Goal: Information Seeking & Learning: Get advice/opinions

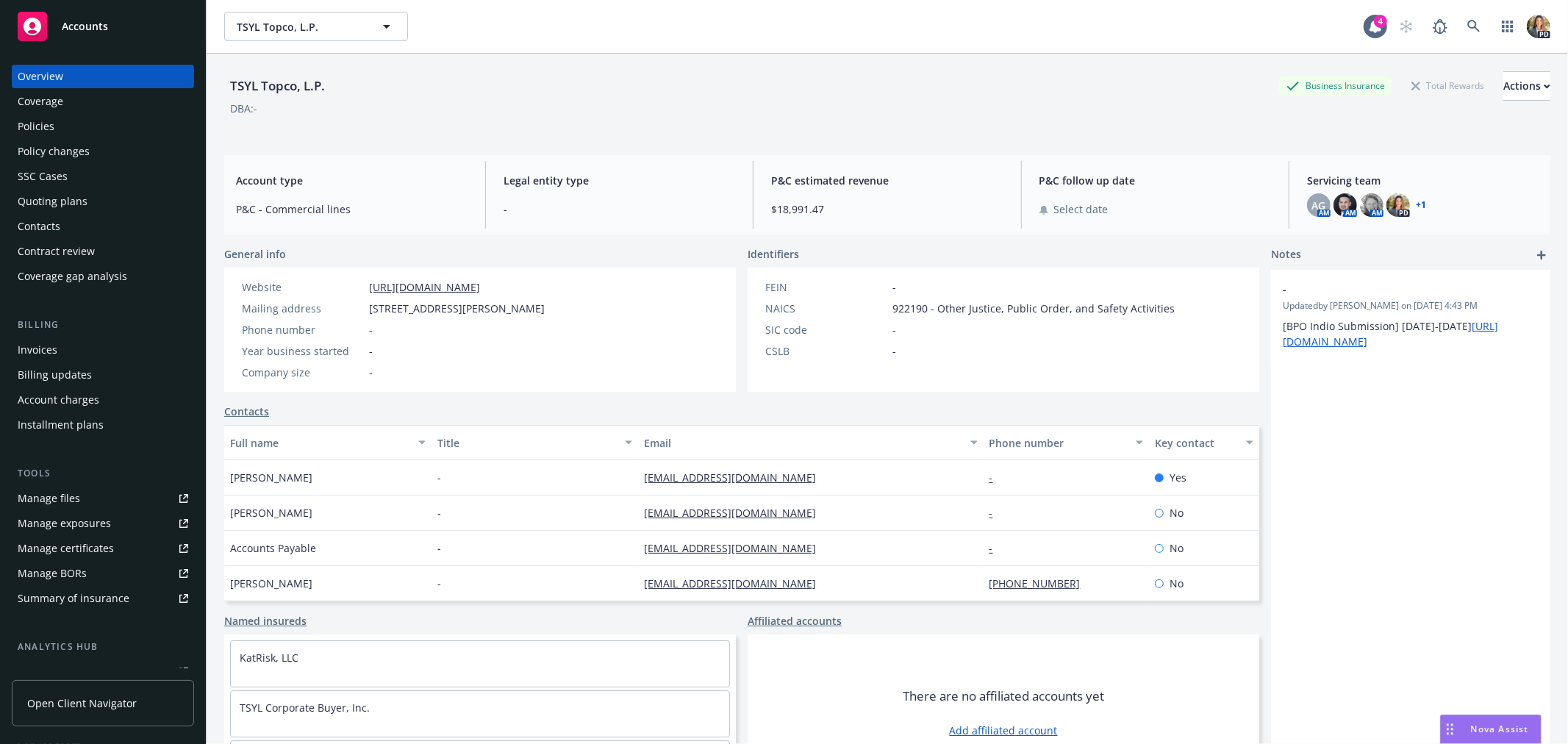
click at [86, 24] on span "Accounts" at bounding box center [85, 26] width 46 height 11
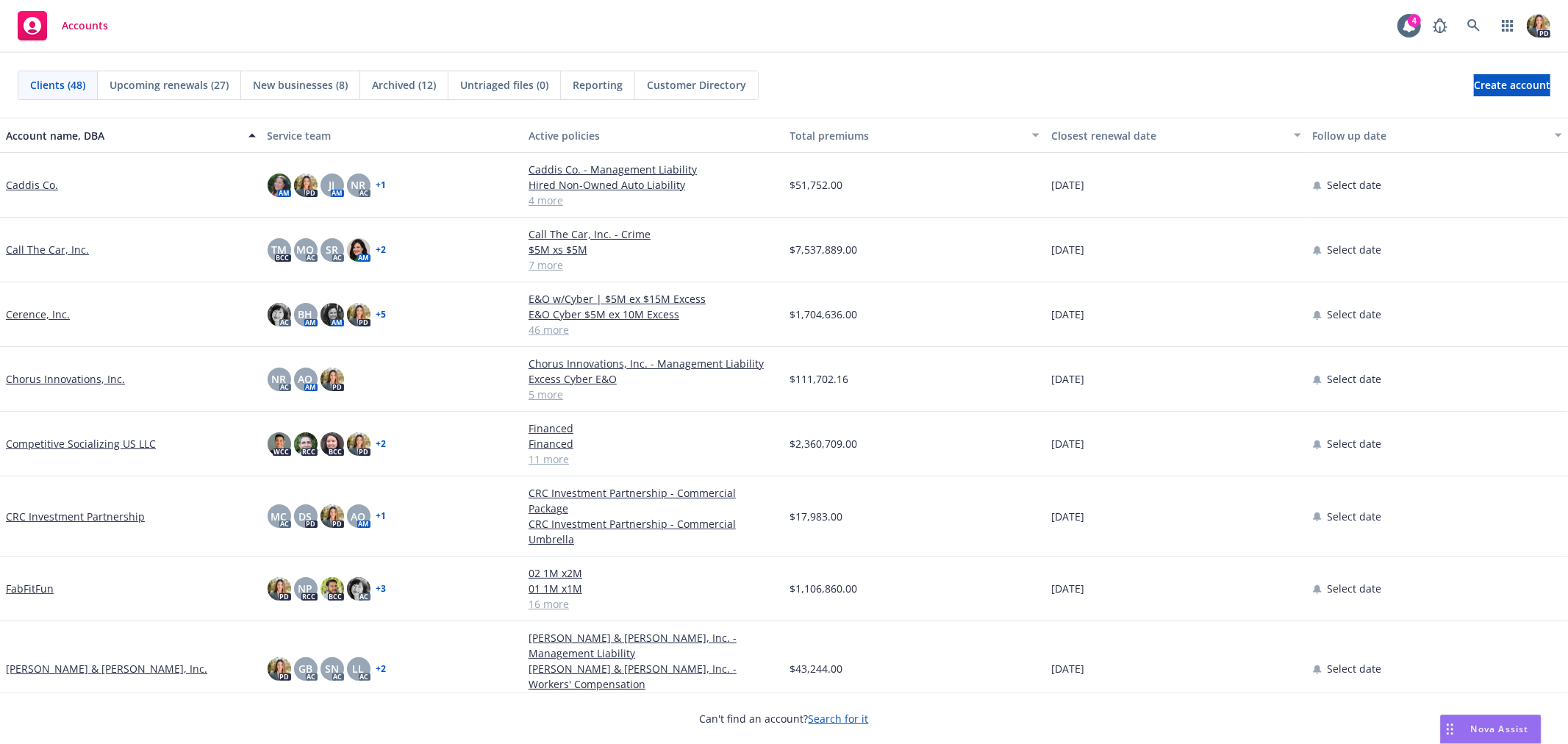
click at [1509, 721] on div "Nova Assist" at bounding box center [1491, 729] width 100 height 28
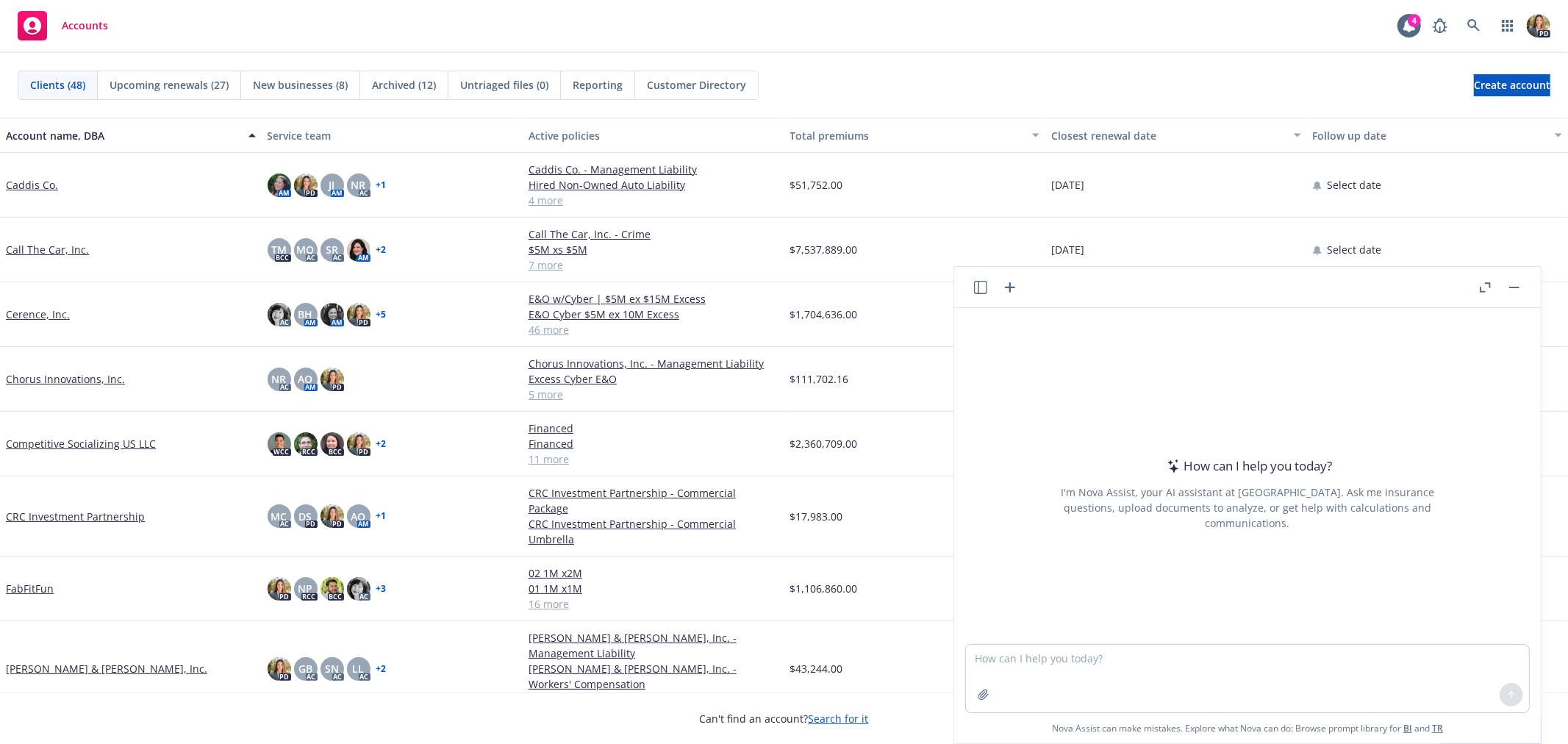
click at [976, 293] on icon "button" at bounding box center [980, 287] width 13 height 13
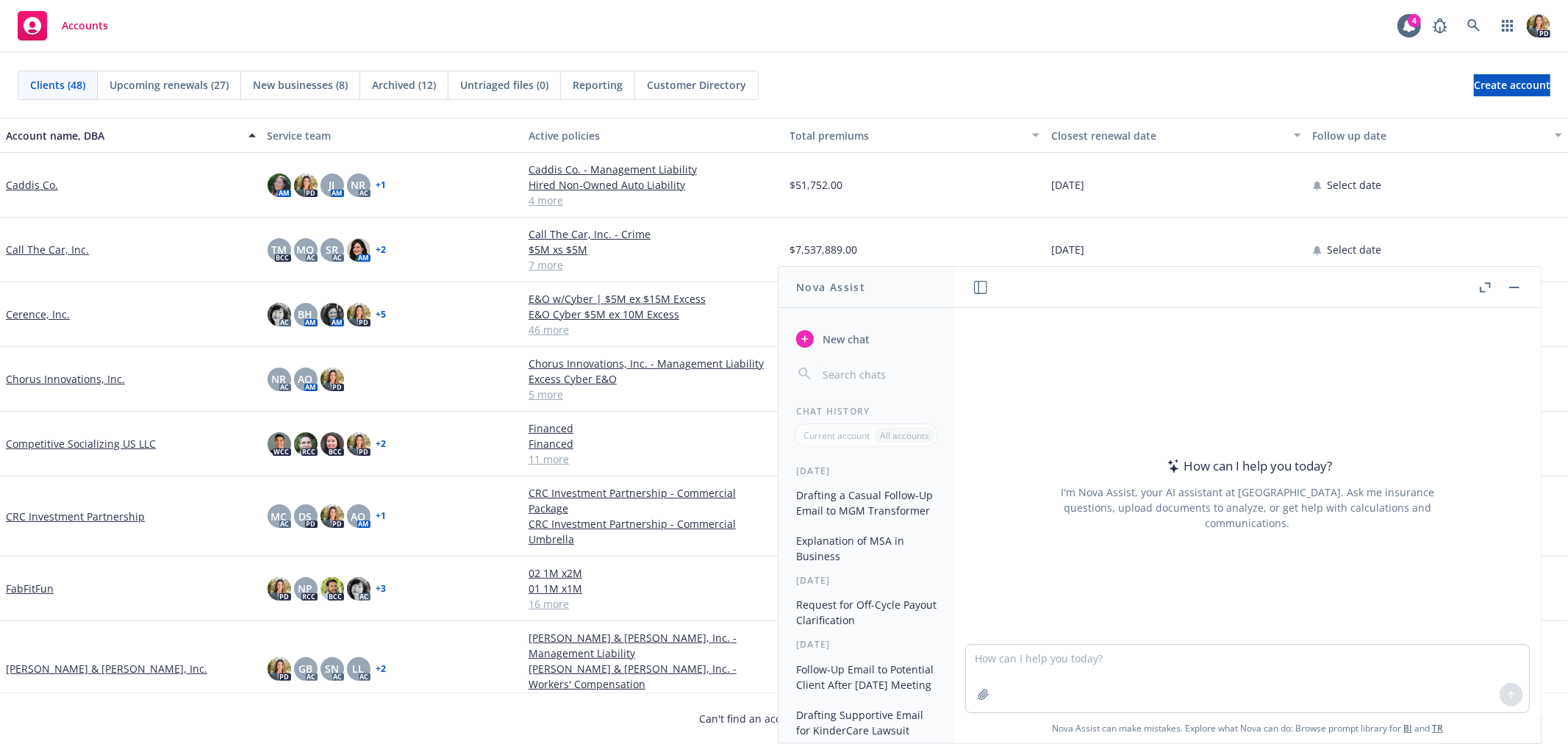
click at [855, 502] on button "Drafting a Casual Follow-Up Email to MGM Transformer" at bounding box center [866, 503] width 153 height 40
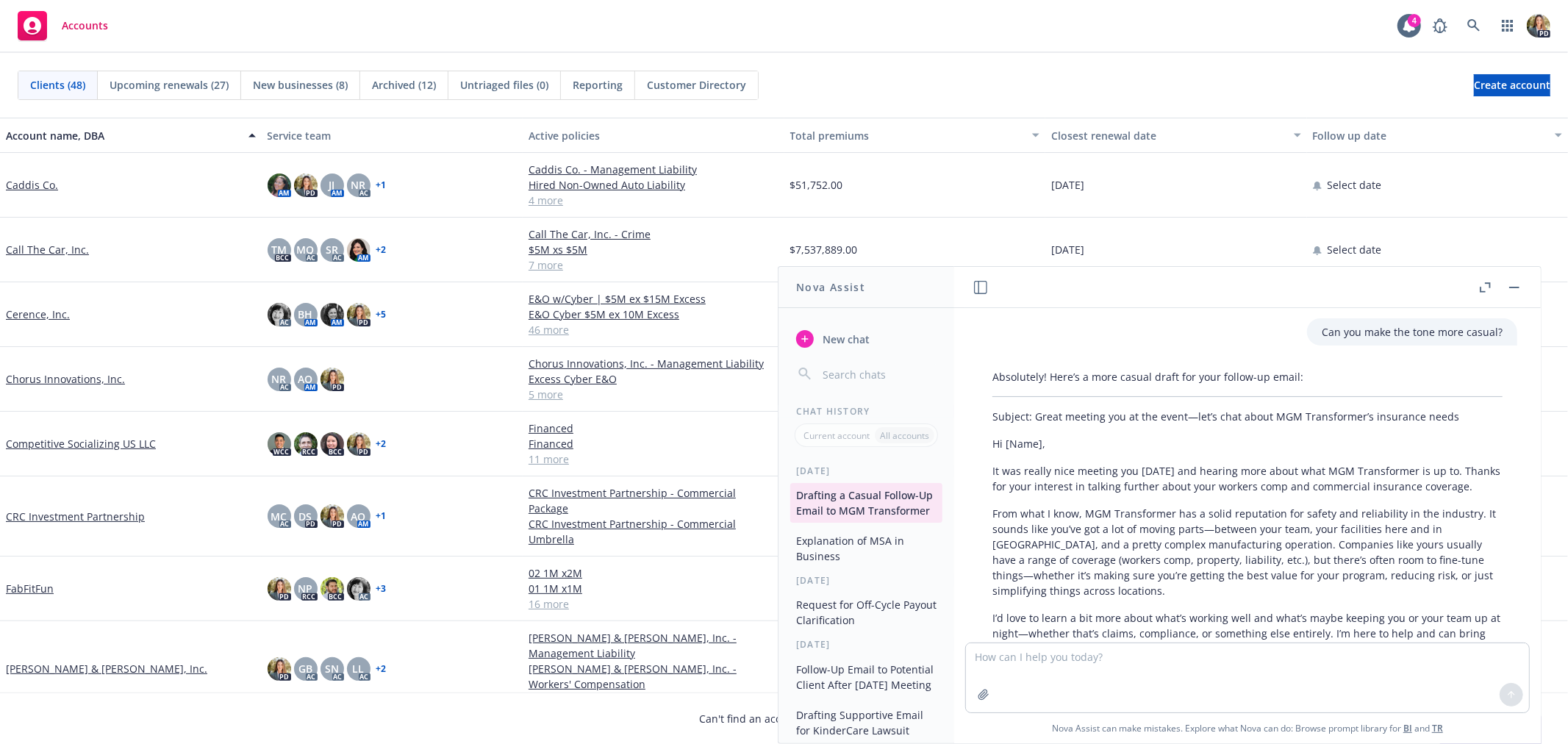
scroll to position [997, 0]
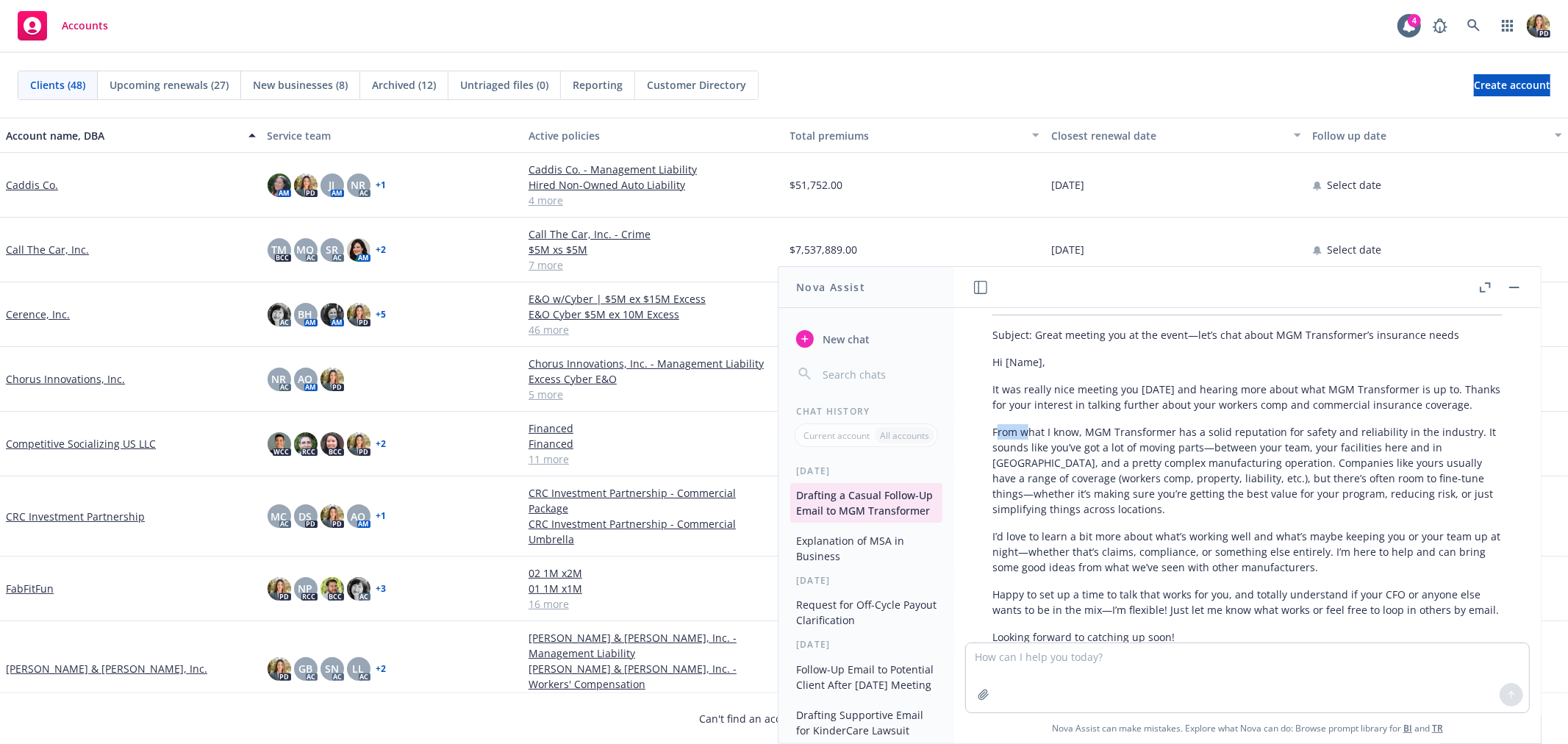
drag, startPoint x: 996, startPoint y: 457, endPoint x: 1029, endPoint y: 464, distance: 33.7
click at [1029, 464] on p "From what I know, MGM Transformer has a solid reputation for safety and reliabi…" at bounding box center [1248, 470] width 510 height 92
click at [1031, 491] on p "From what I know, MGM Transformer has a solid reputation for safety and reliabi…" at bounding box center [1248, 470] width 510 height 92
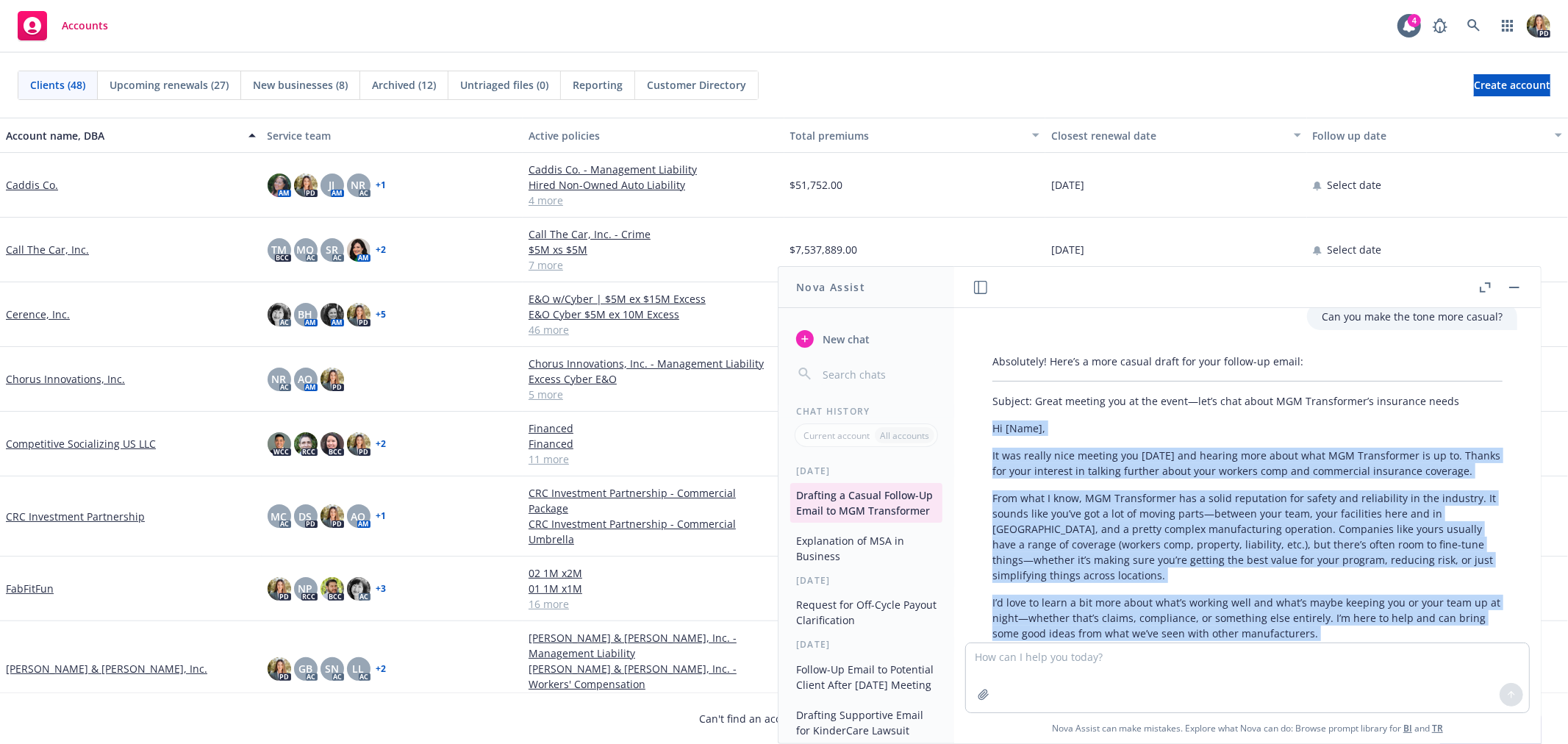
scroll to position [916, 0]
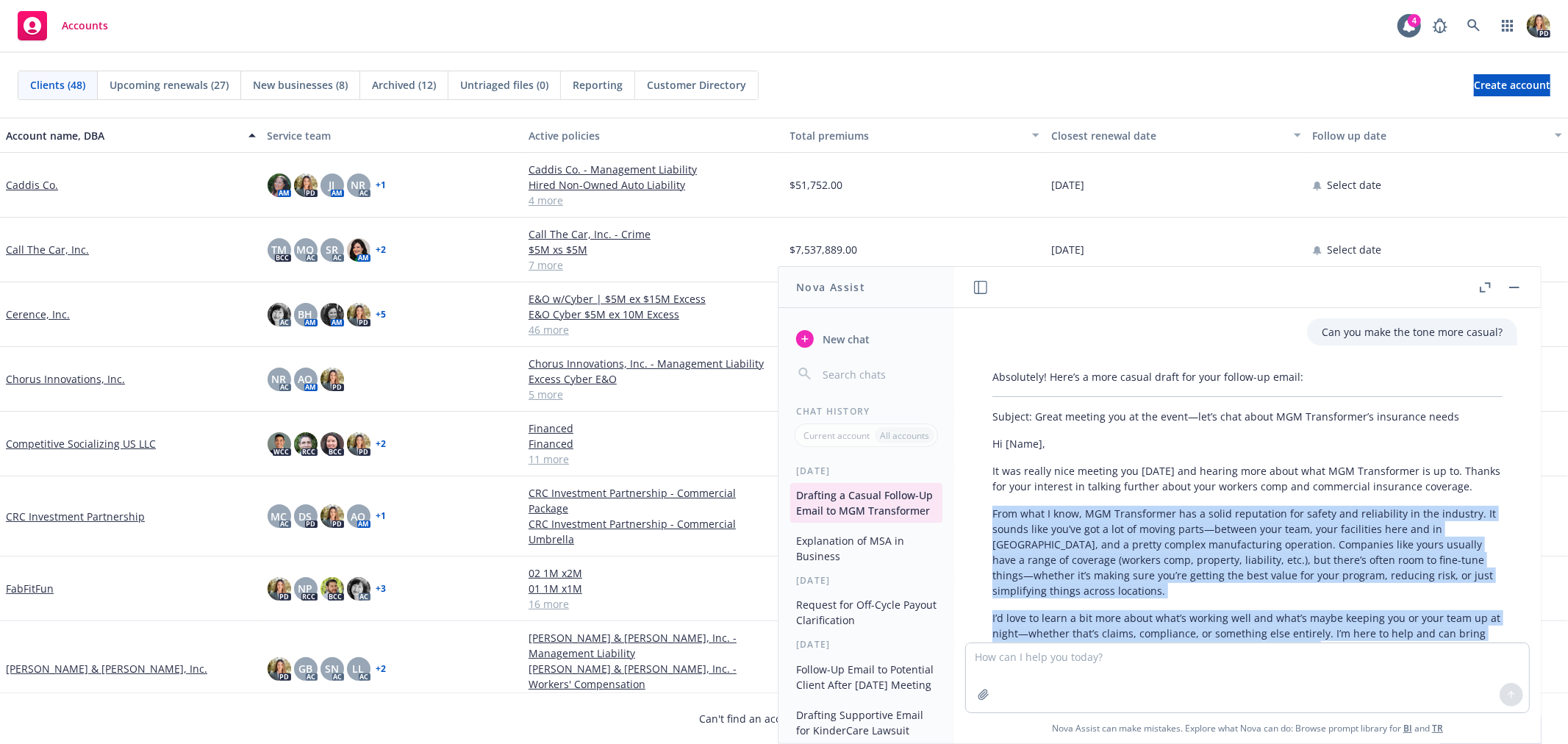
drag, startPoint x: 1186, startPoint y: 518, endPoint x: 993, endPoint y: 533, distance: 193.6
click at [993, 533] on div "Absolutely! Here’s a more casual draft for your follow-up email: Subject: Great…" at bounding box center [1247, 625] width 540 height 525
copy div "Lore ipsu D sita, CON Adipiscinge sed d eiusm temporinci utl etdolo mag aliquae…"
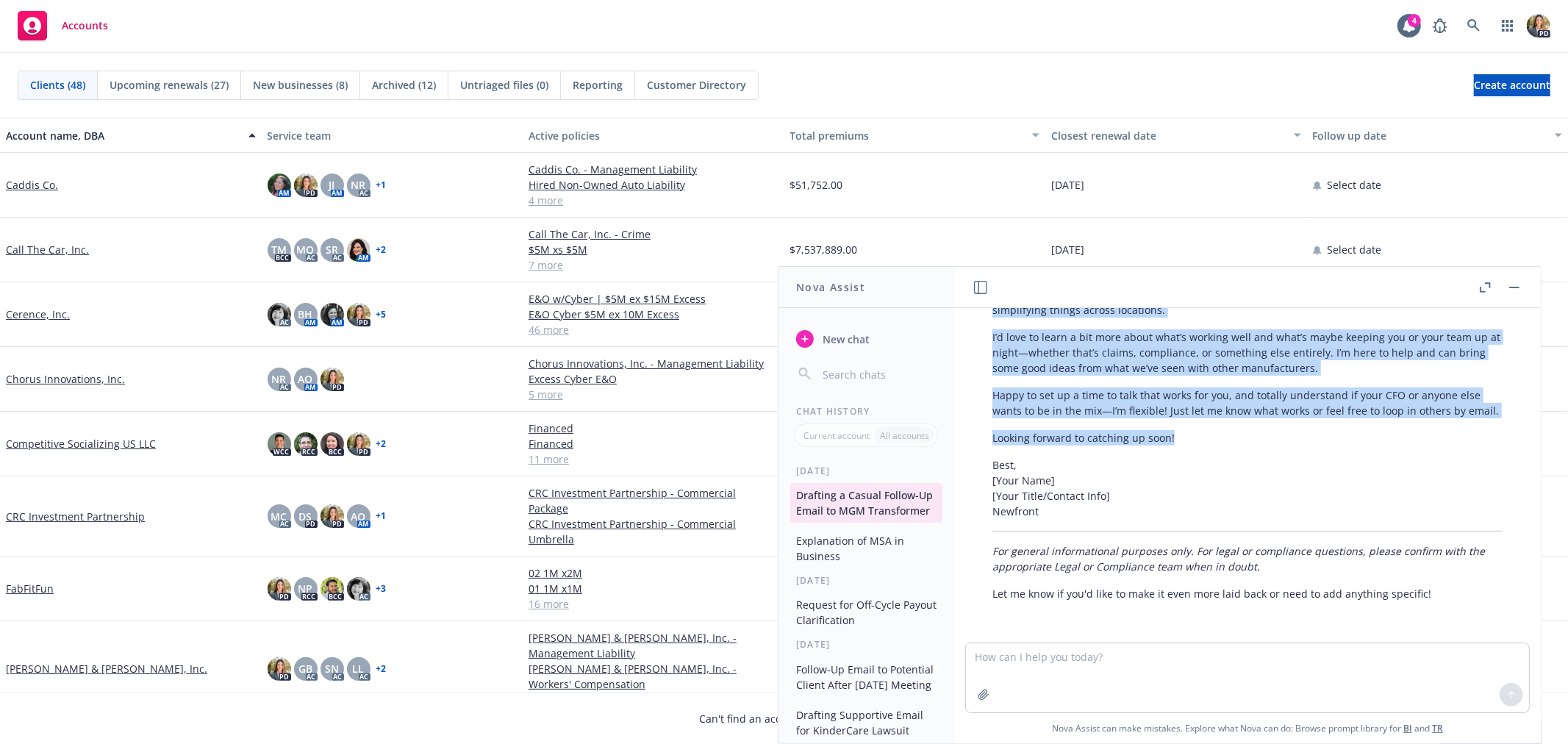
scroll to position [1243, 0]
click at [91, 20] on span "Accounts" at bounding box center [85, 25] width 46 height 11
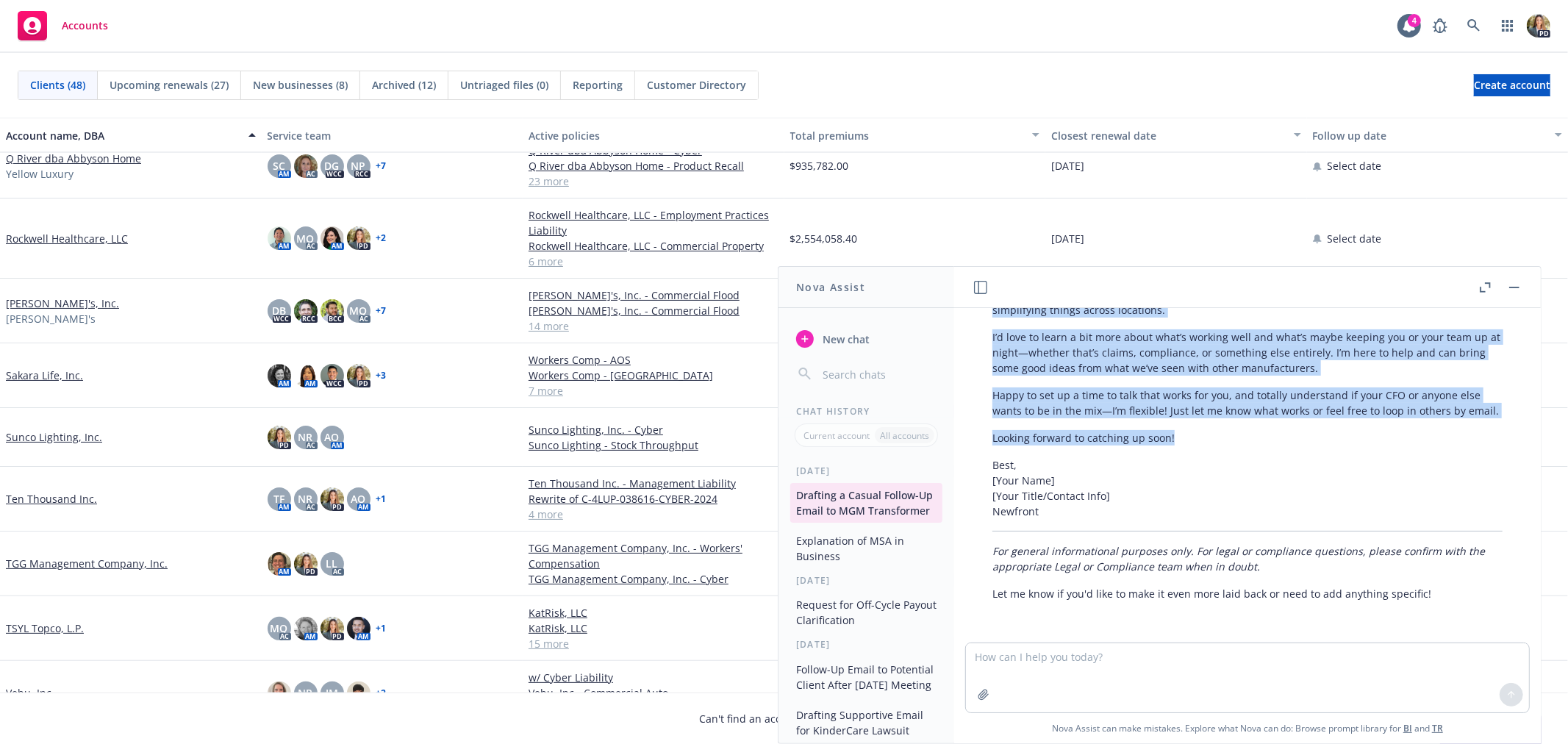
scroll to position [2042, 0]
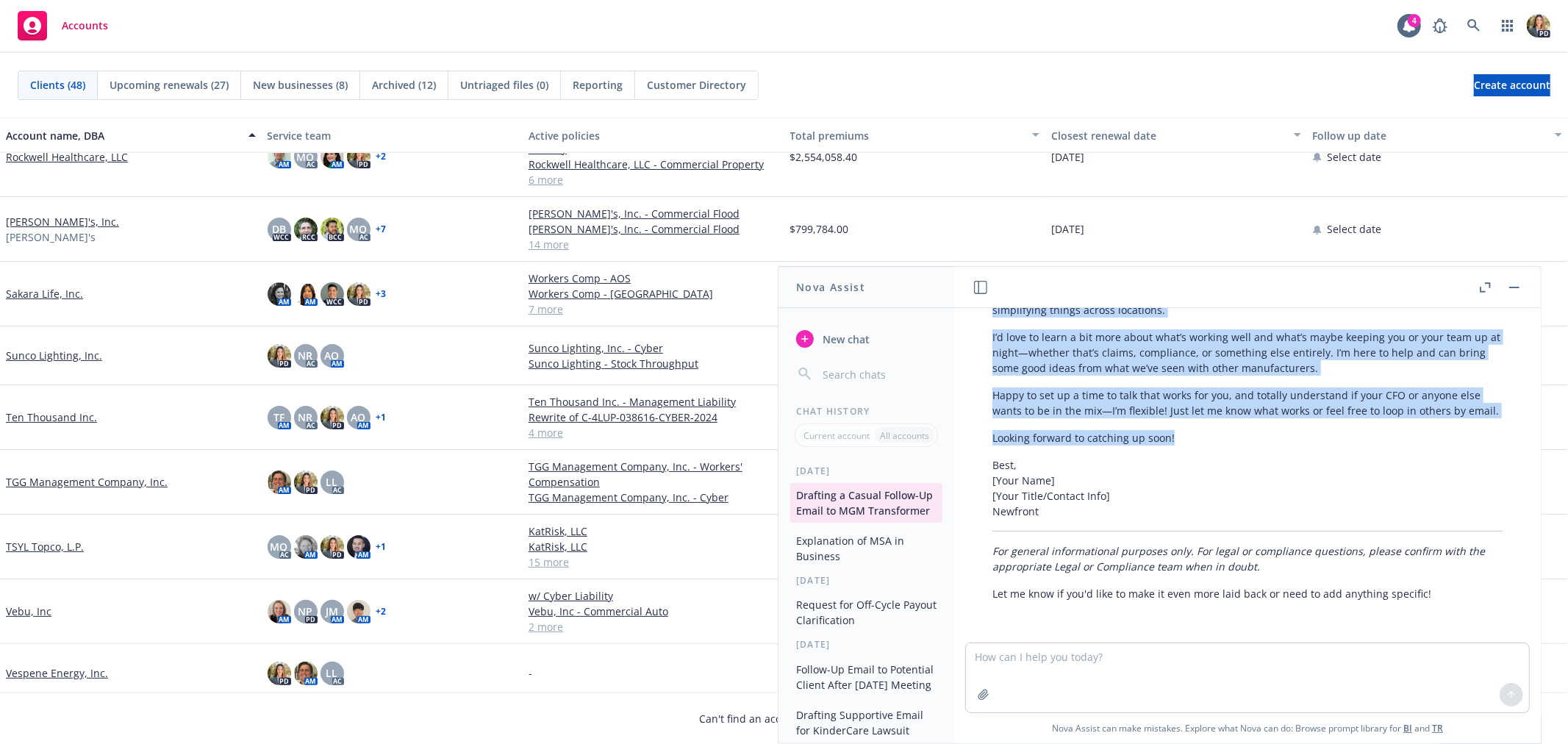
click at [28, 293] on link "Sakara Life, Inc." at bounding box center [44, 294] width 77 height 15
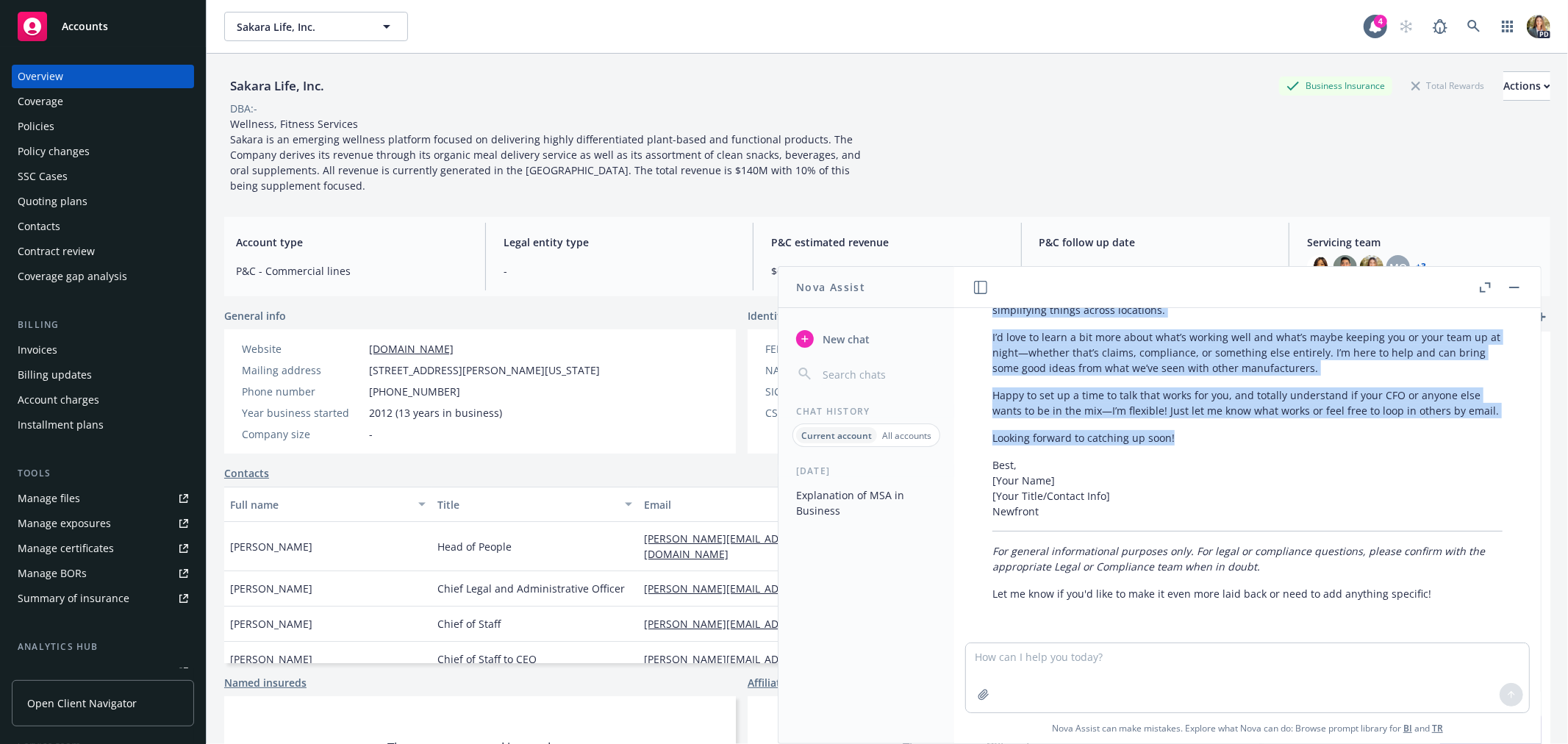
click at [89, 132] on div "Policies" at bounding box center [103, 126] width 170 height 24
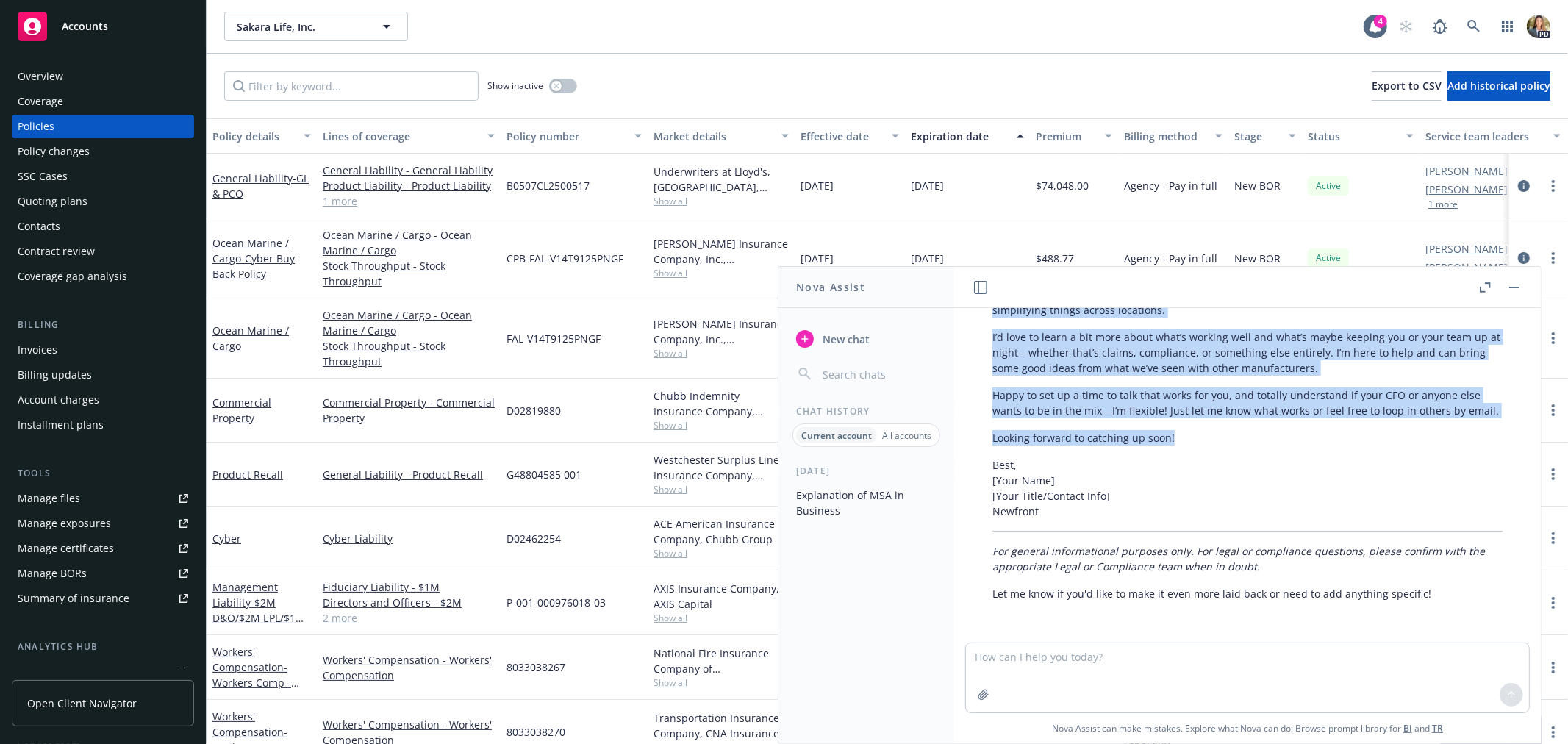
click at [1511, 288] on button "button" at bounding box center [1514, 287] width 18 height 18
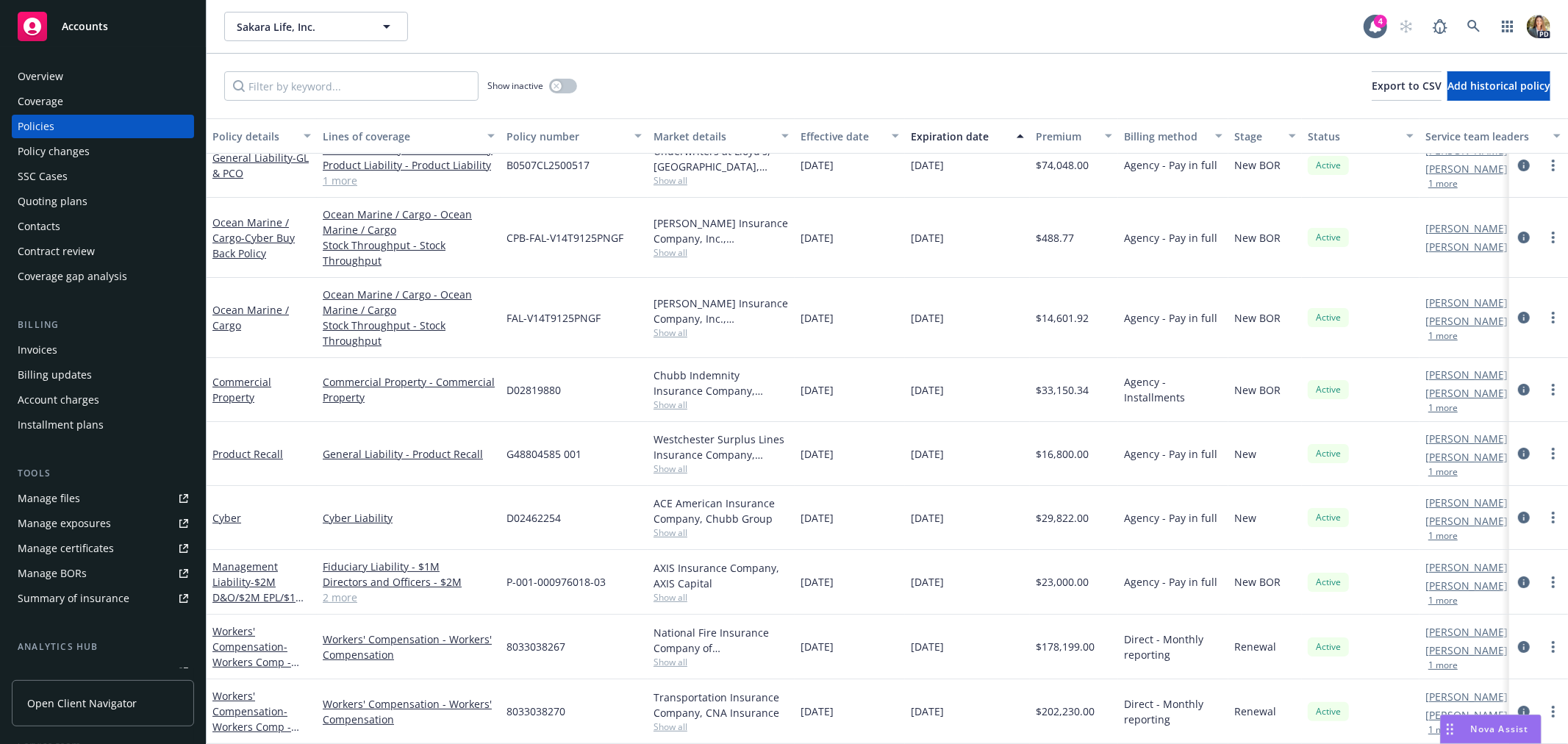
scroll to position [33, 0]
click at [224, 702] on link "Workers' Compensation - Workers Comp - [GEOGRAPHIC_DATA]" at bounding box center [259, 726] width 92 height 75
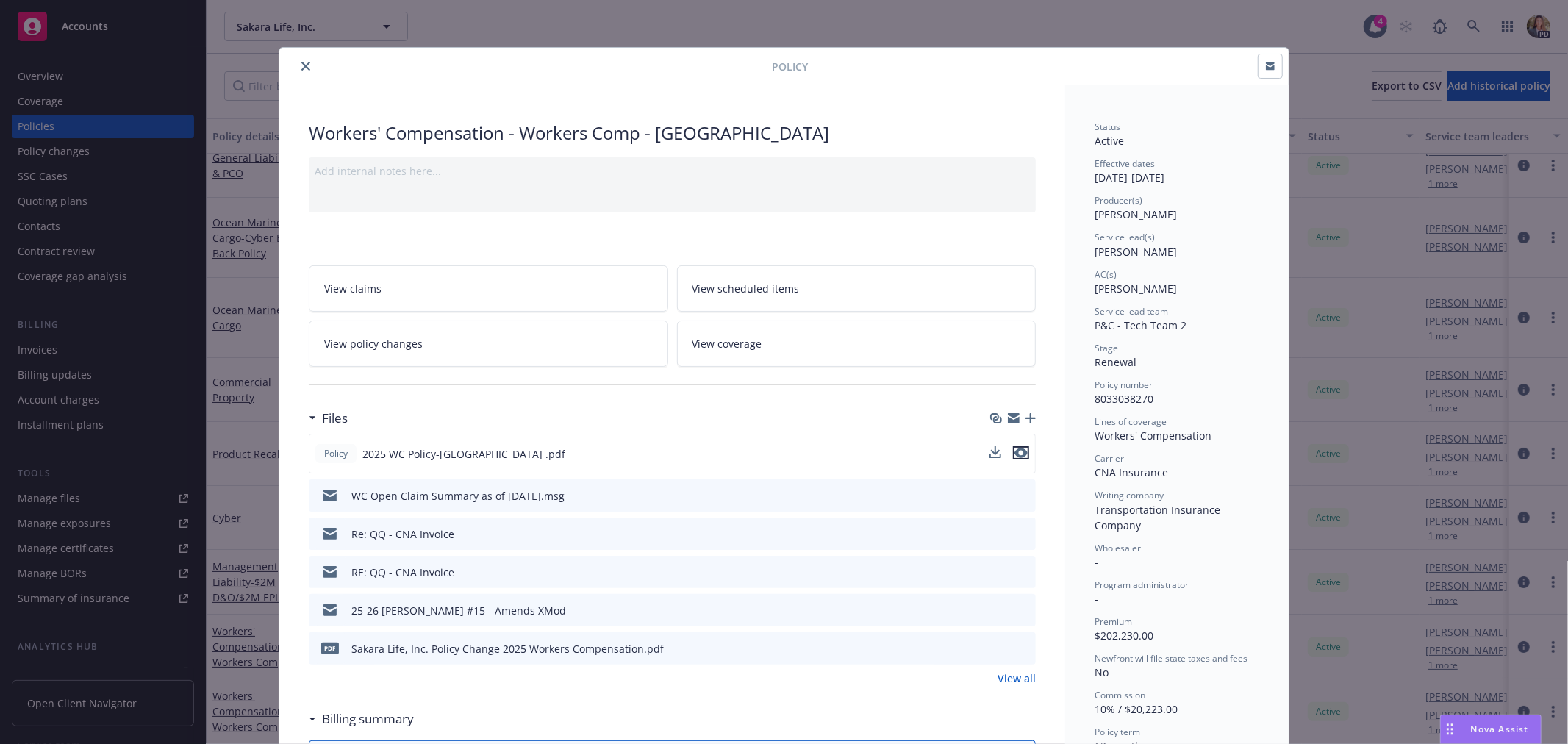
click at [1022, 454] on icon "preview file" at bounding box center [1021, 452] width 13 height 10
click at [301, 69] on icon "close" at bounding box center [305, 66] width 8 height 8
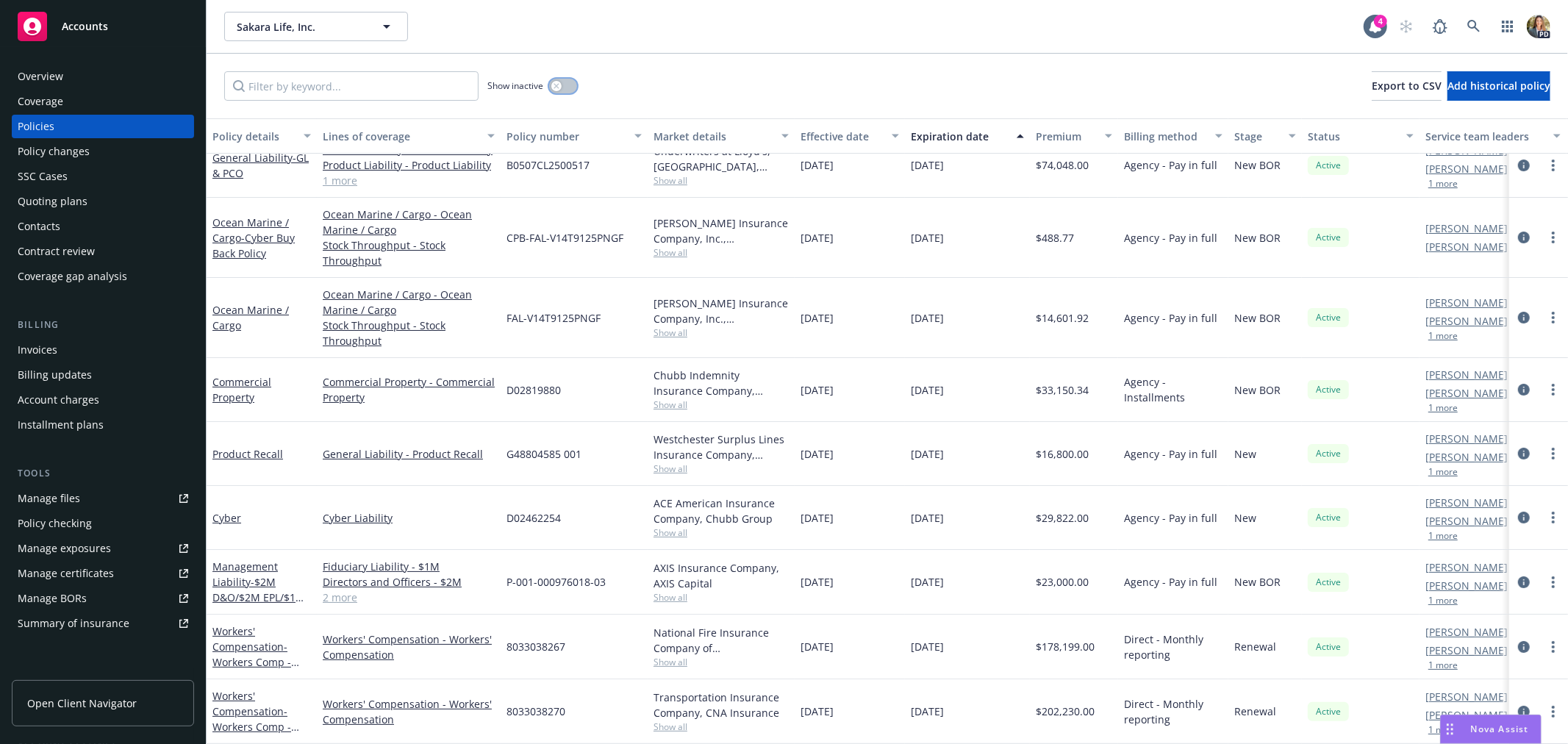
click at [555, 89] on div "button" at bounding box center [556, 86] width 10 height 10
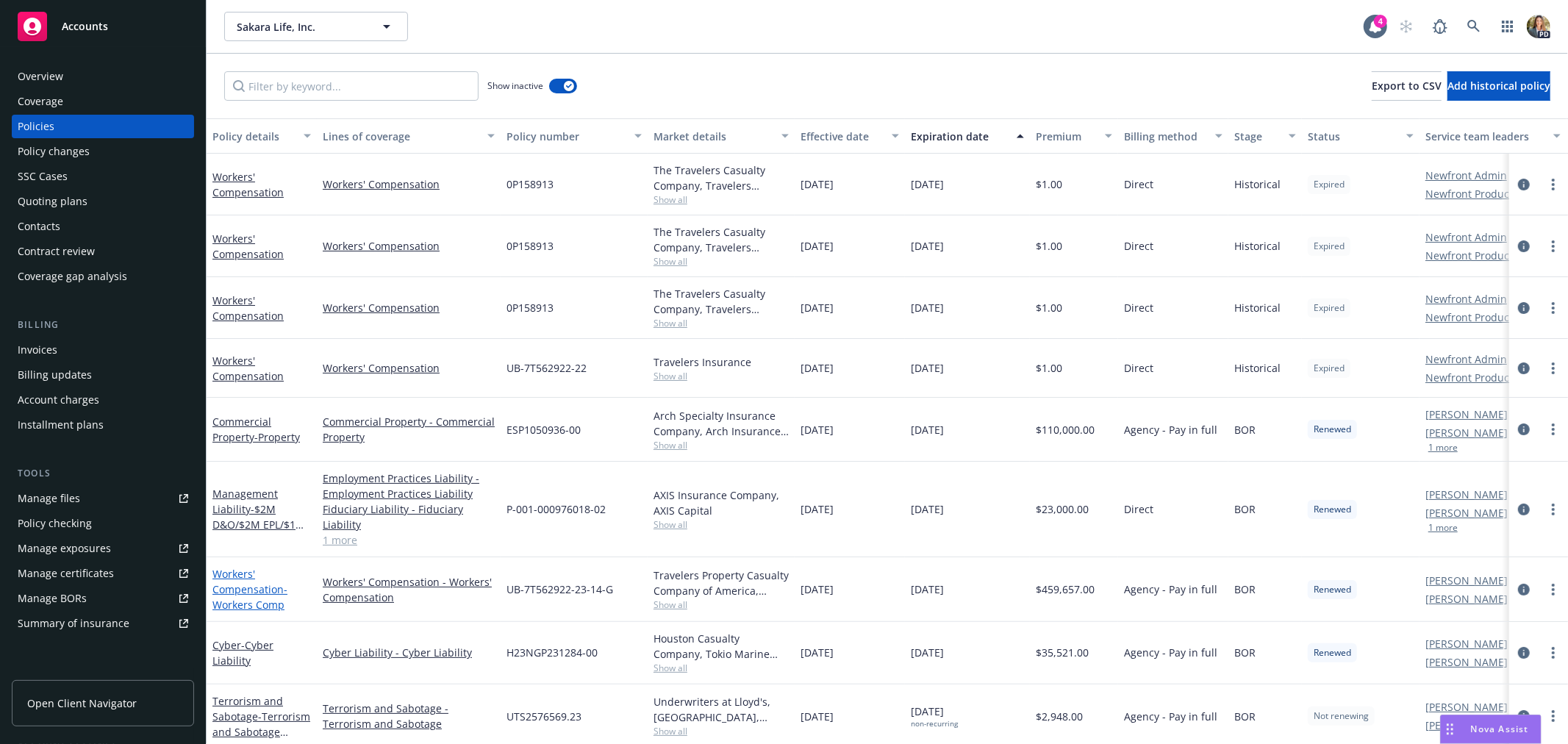
click at [272, 587] on link "Workers' Compensation - Workers Comp" at bounding box center [251, 590] width 75 height 45
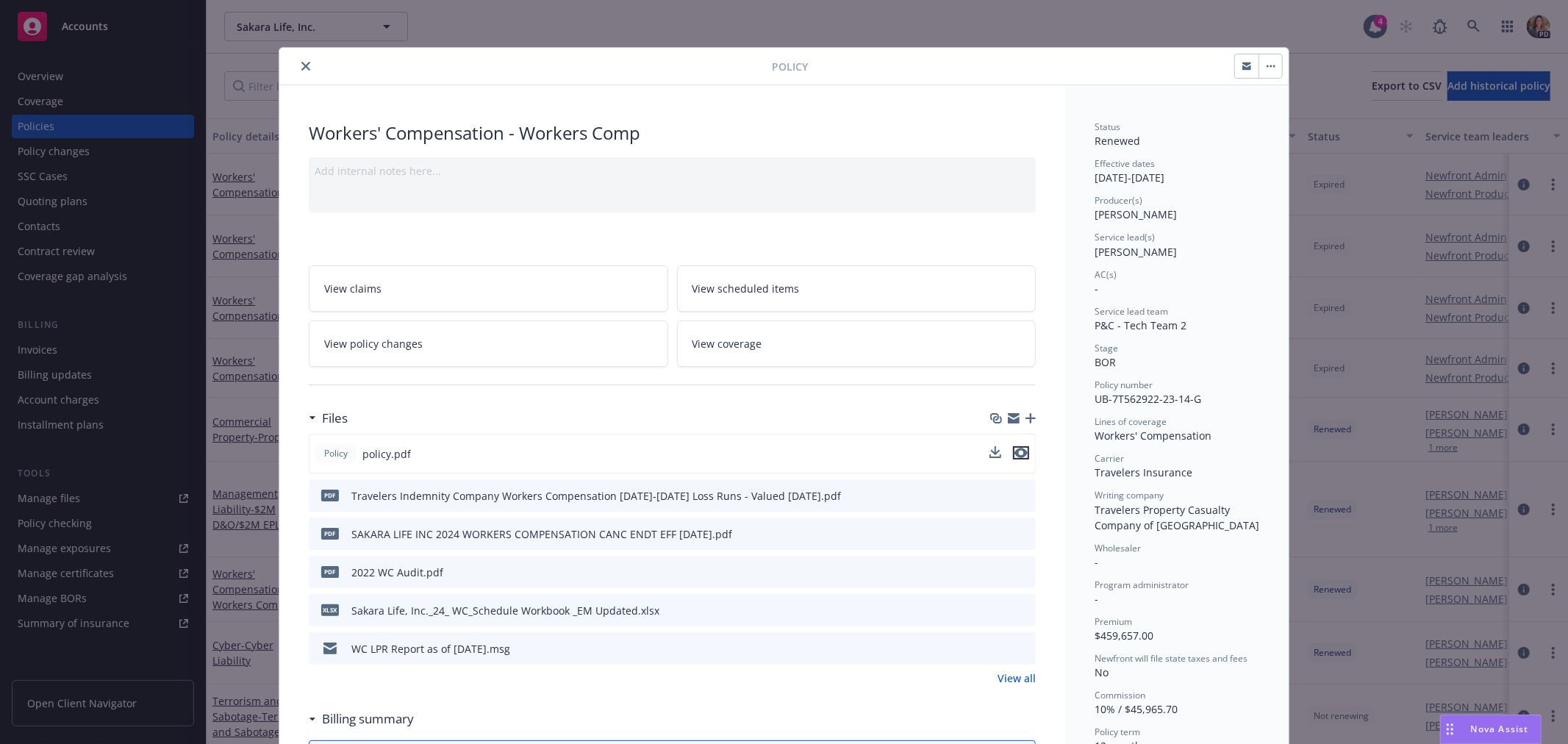
click at [1014, 448] on icon "preview file" at bounding box center [1021, 452] width 13 height 10
click at [301, 67] on icon "close" at bounding box center [305, 66] width 8 height 8
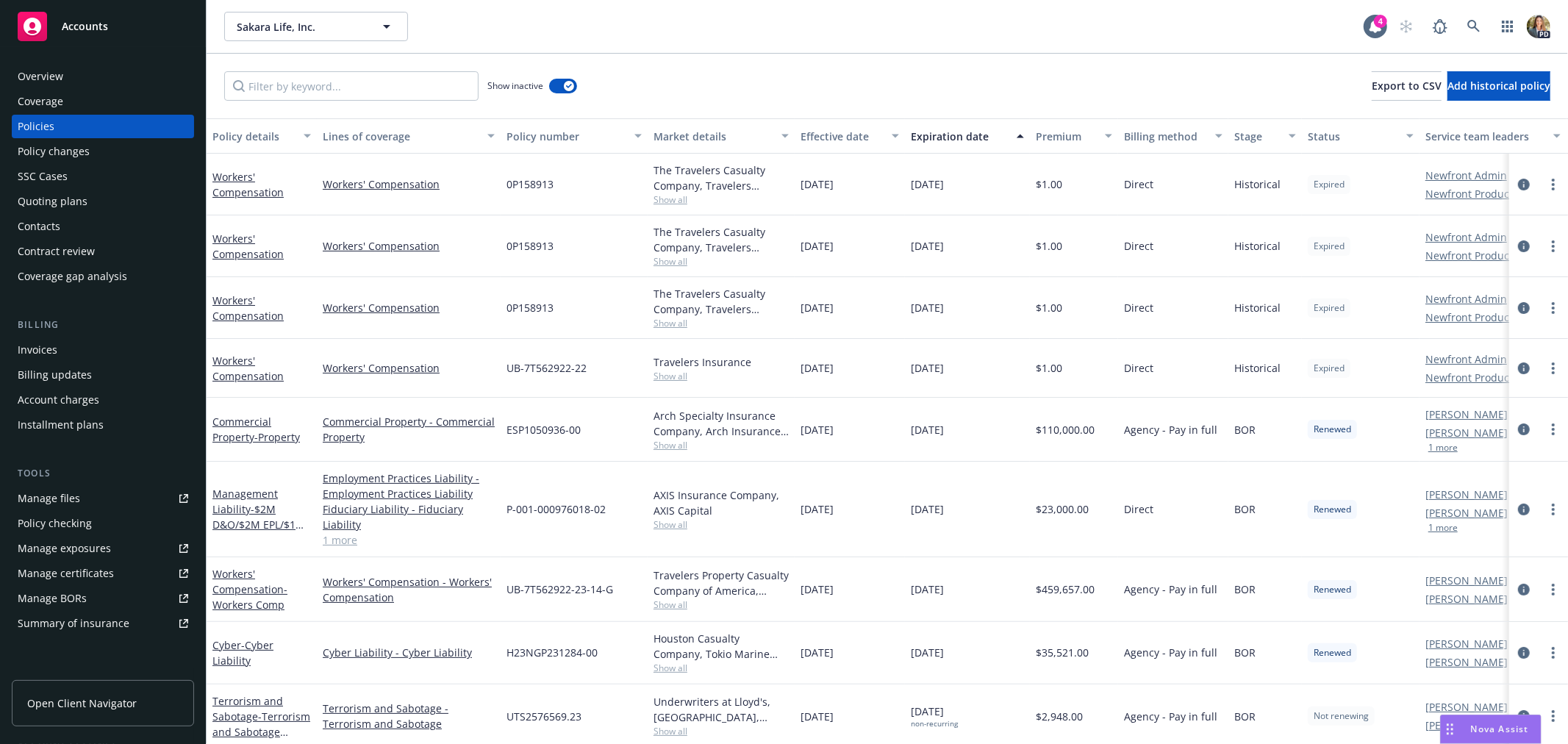
click at [1494, 736] on span "Nova Assist" at bounding box center [1500, 728] width 58 height 12
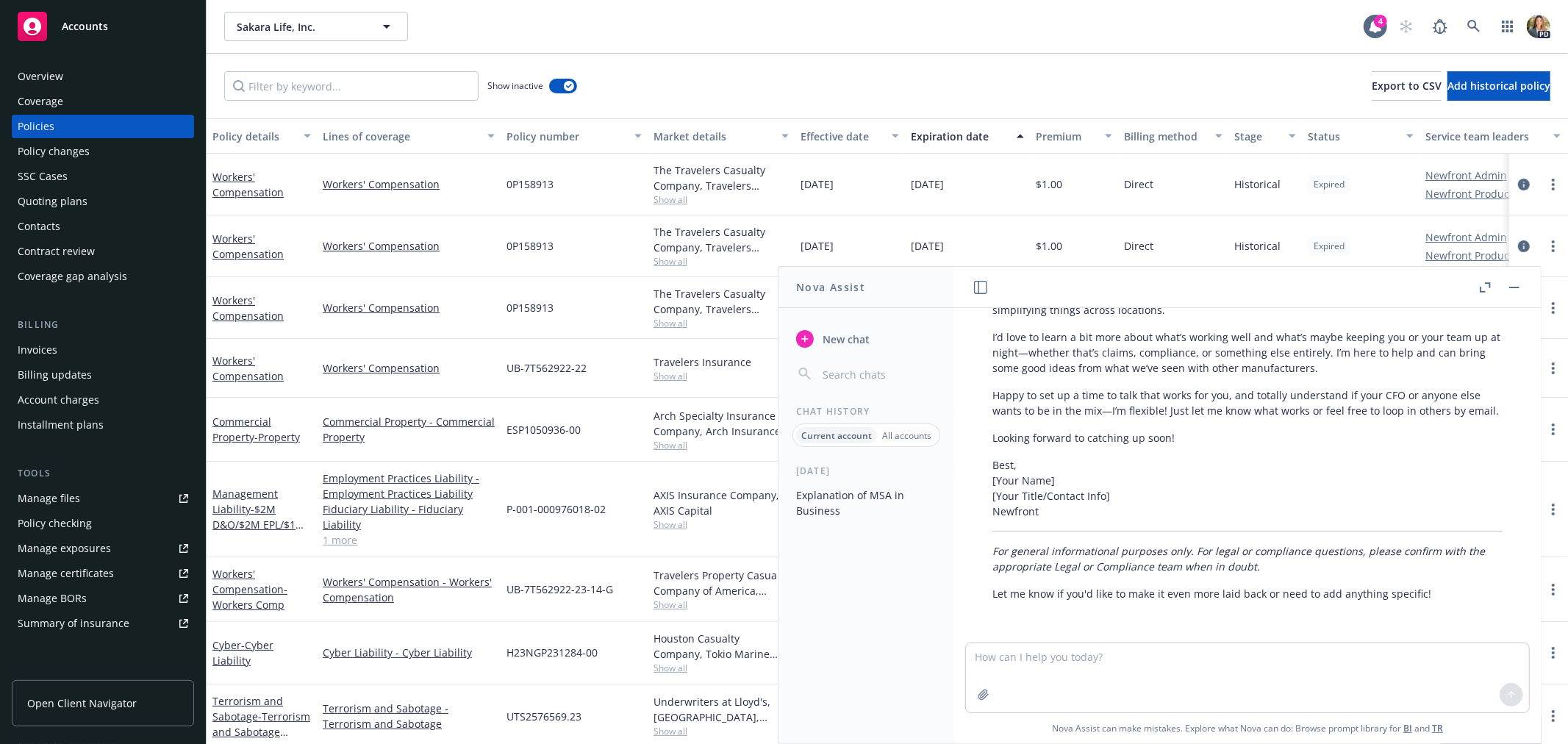
click at [851, 377] on input "button" at bounding box center [878, 374] width 117 height 21
click at [848, 333] on span "New chat" at bounding box center [844, 339] width 50 height 15
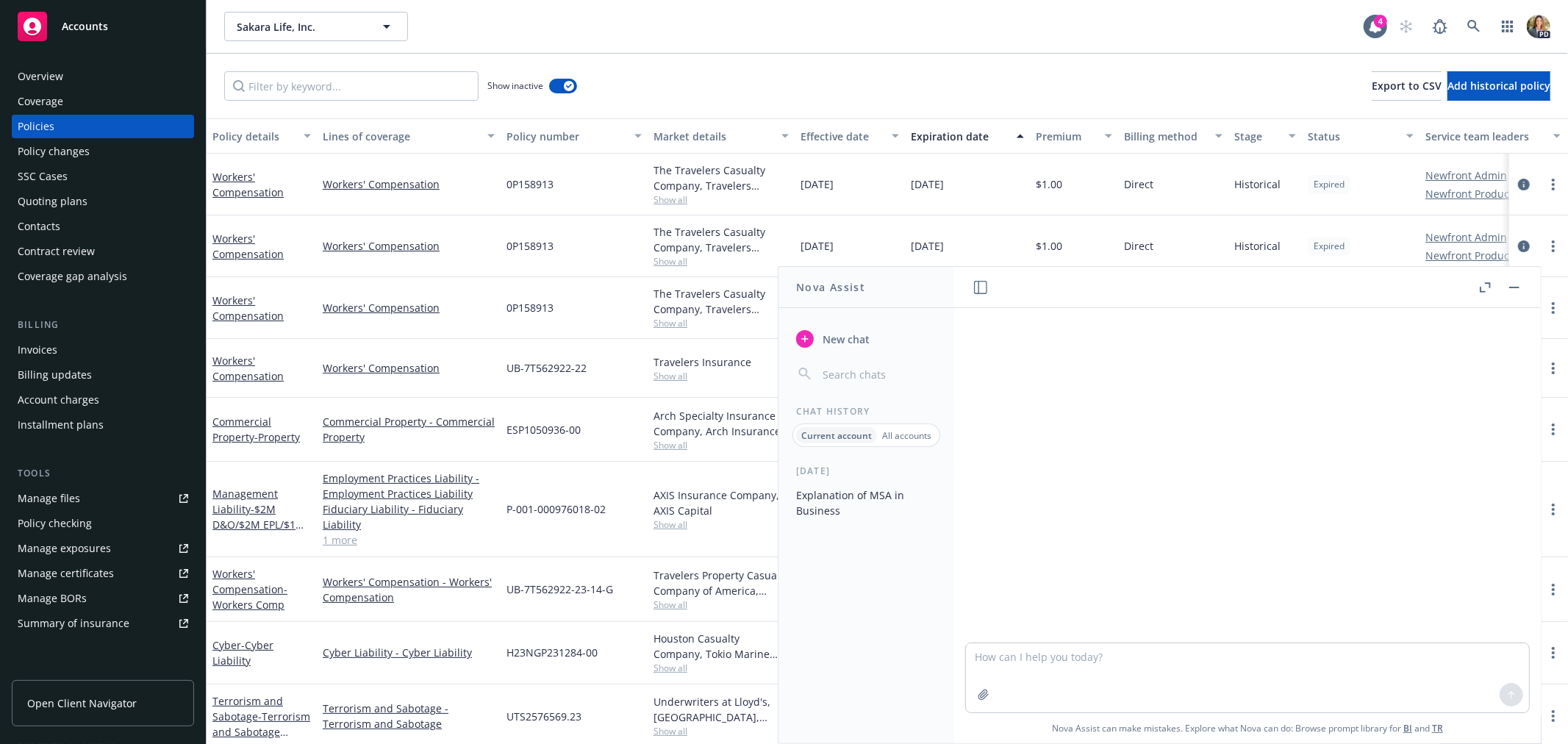
click at [1075, 652] on textarea at bounding box center [1248, 677] width 563 height 69
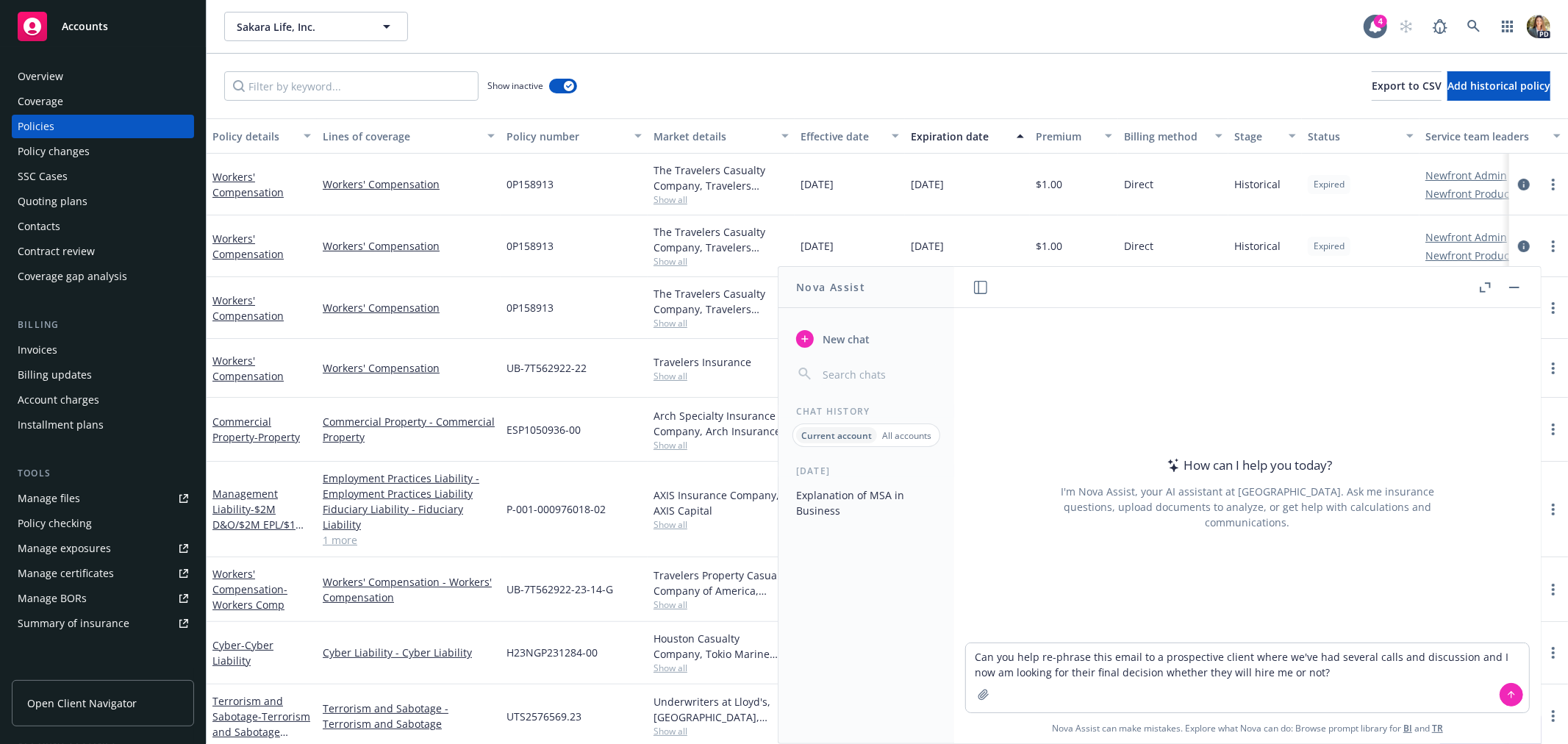
type textarea "Can you help re-phrase this email to a prospective client where we've had sever…"
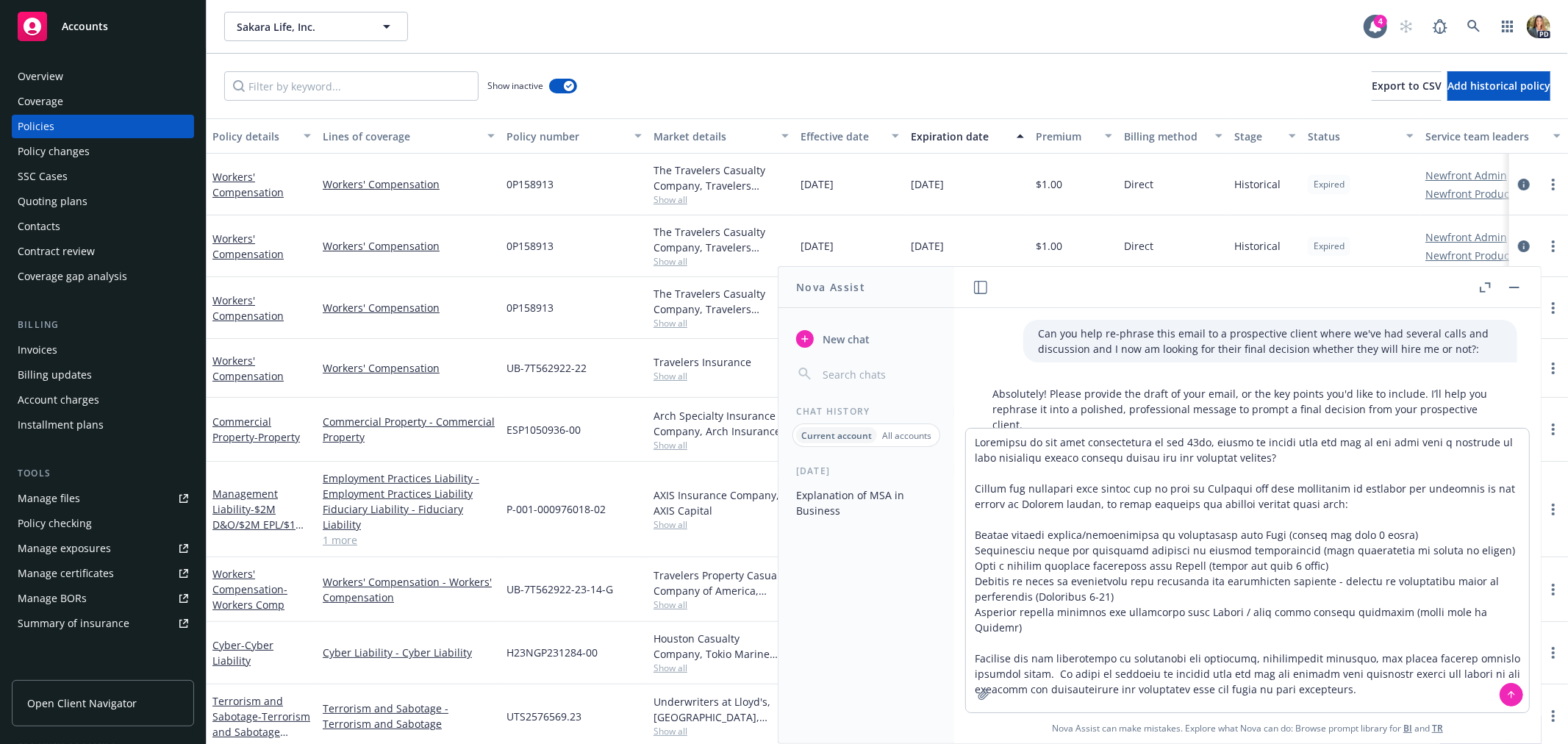
scroll to position [45, 0]
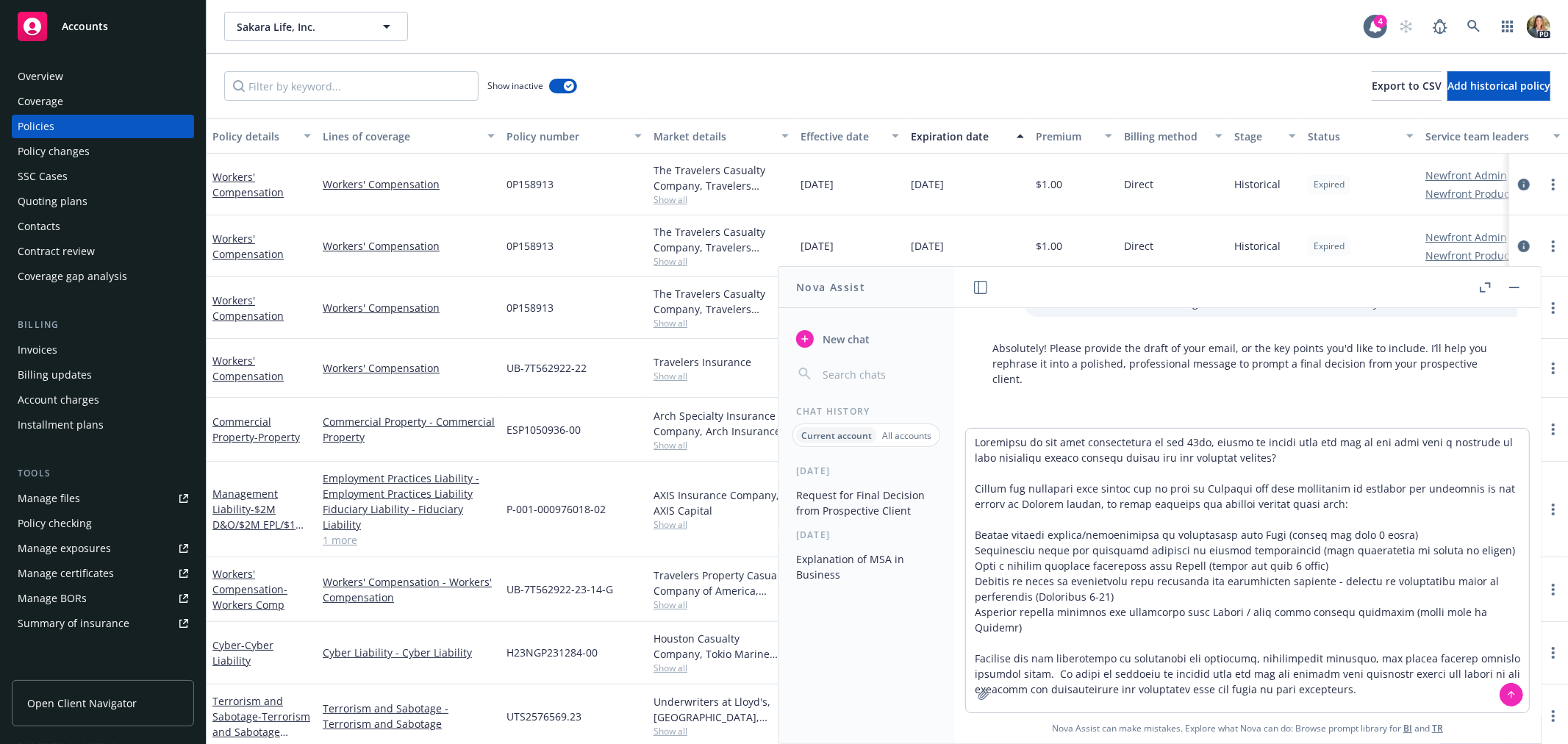
click at [1090, 549] on textarea at bounding box center [1248, 570] width 563 height 283
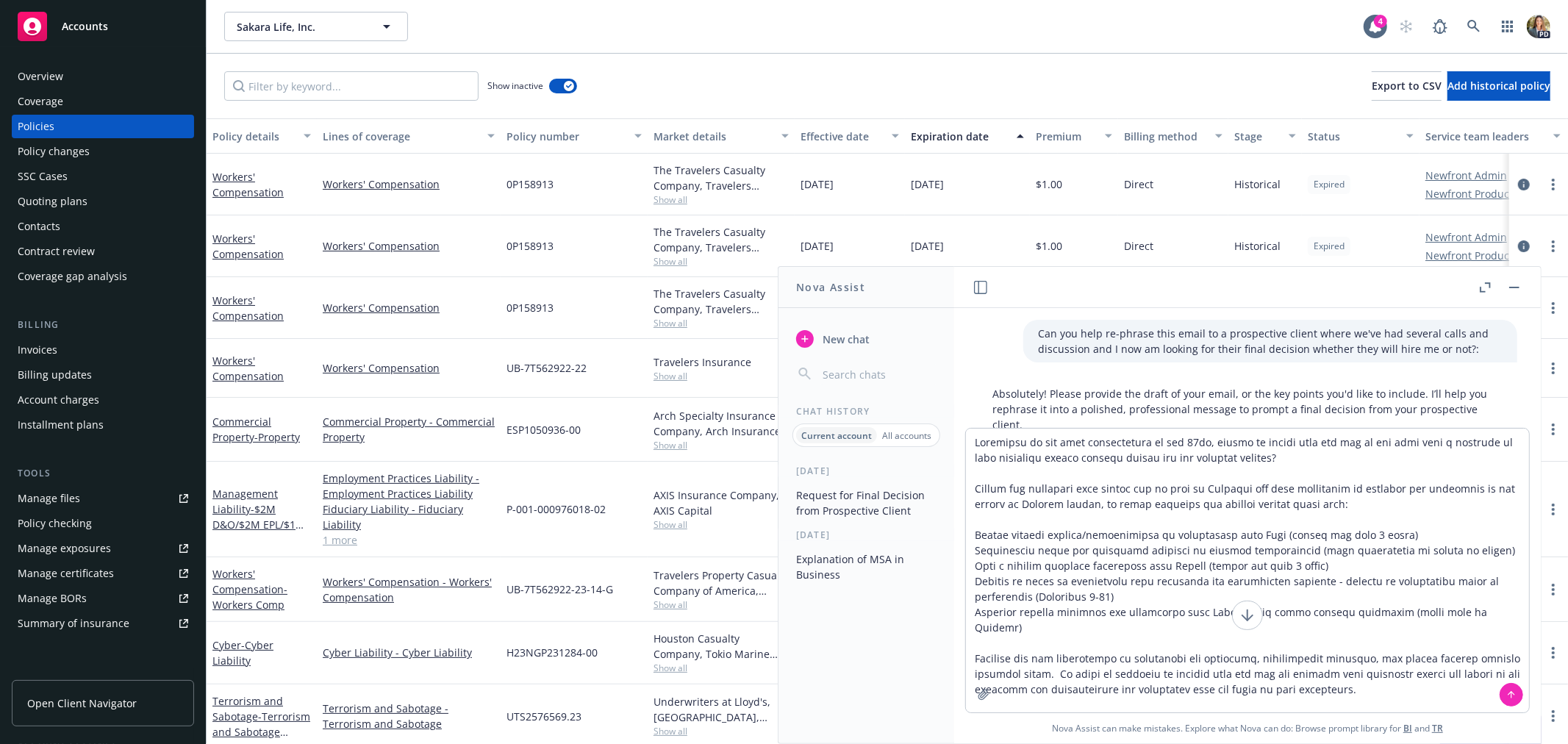
click at [1151, 642] on textarea at bounding box center [1248, 570] width 563 height 283
type textarea "Loremipsu do sit amet consectetura el sed 96do, eiusmo te incidi utla etd mag a…"
click at [1506, 692] on icon at bounding box center [1511, 694] width 10 height 10
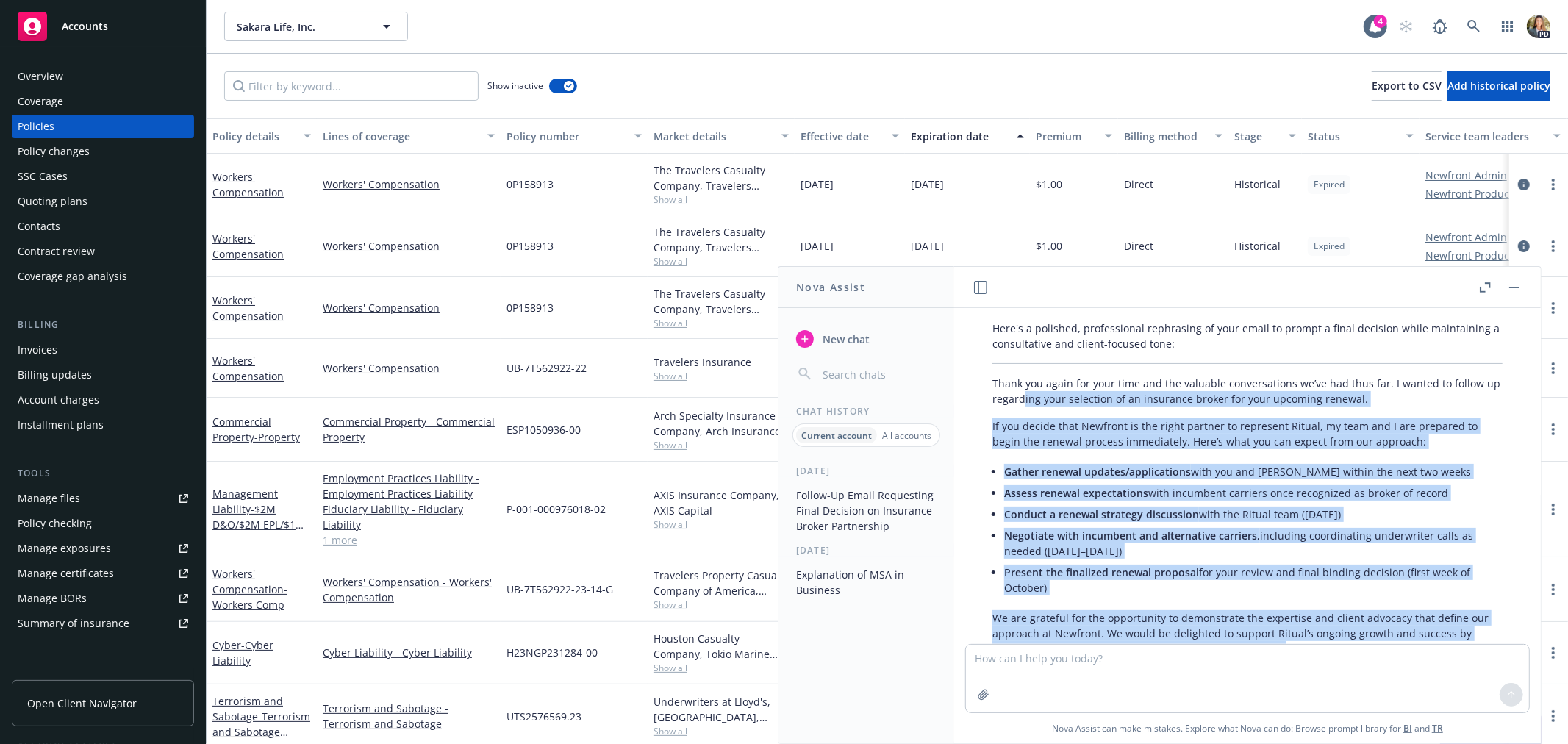
scroll to position [355, 0]
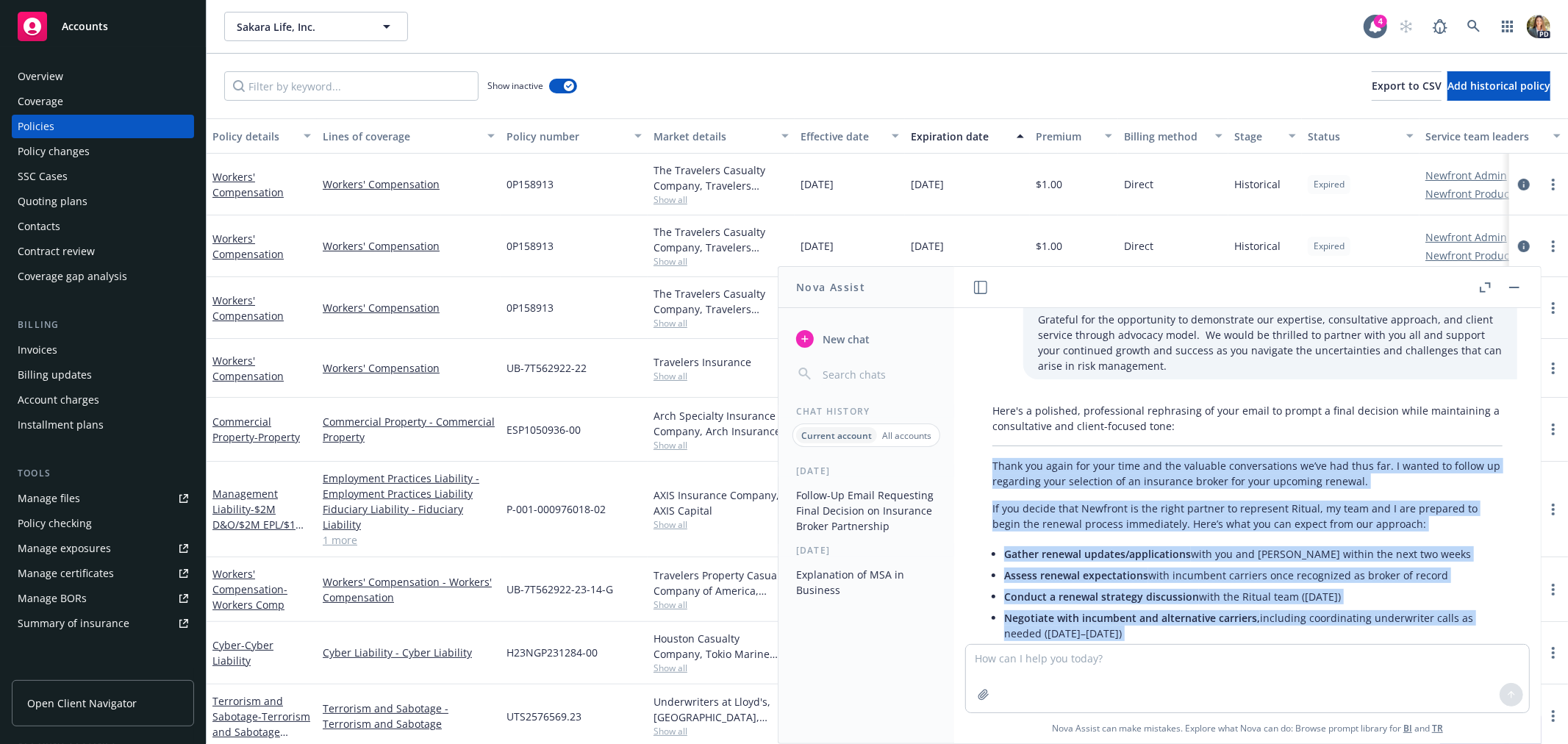
drag, startPoint x: 1214, startPoint y: 516, endPoint x: 981, endPoint y: 454, distance: 241.1
click at [981, 454] on div "Here's a polished, professional rephrasing of your email to prompt a final deci…" at bounding box center [1247, 633] width 540 height 473
copy div "Lorem ips dolor sit amet cons adi eli seddoeiu temporincidid ut’la etd magn ali…"
click at [91, 18] on div "Accounts" at bounding box center [103, 25] width 170 height 29
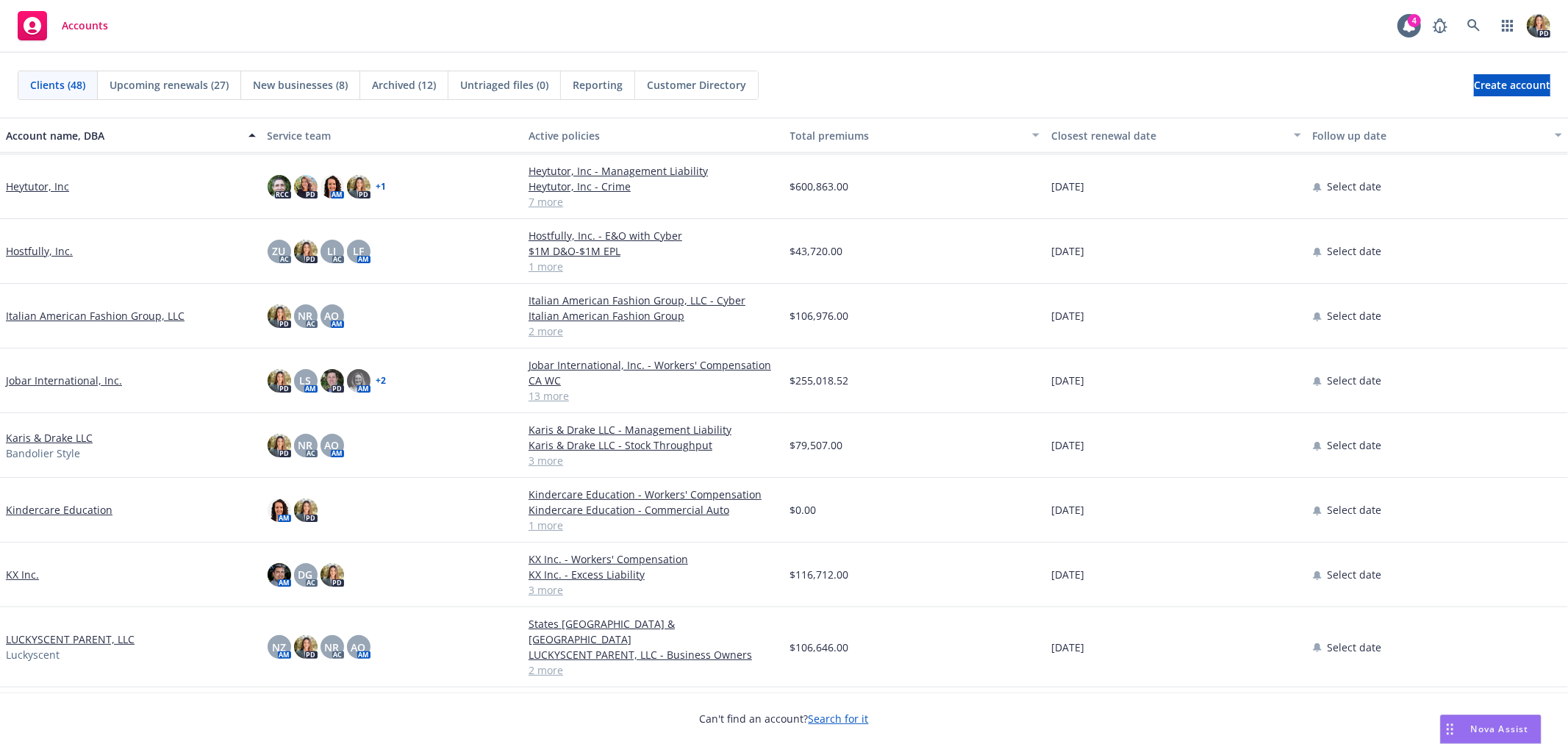
scroll to position [490, 0]
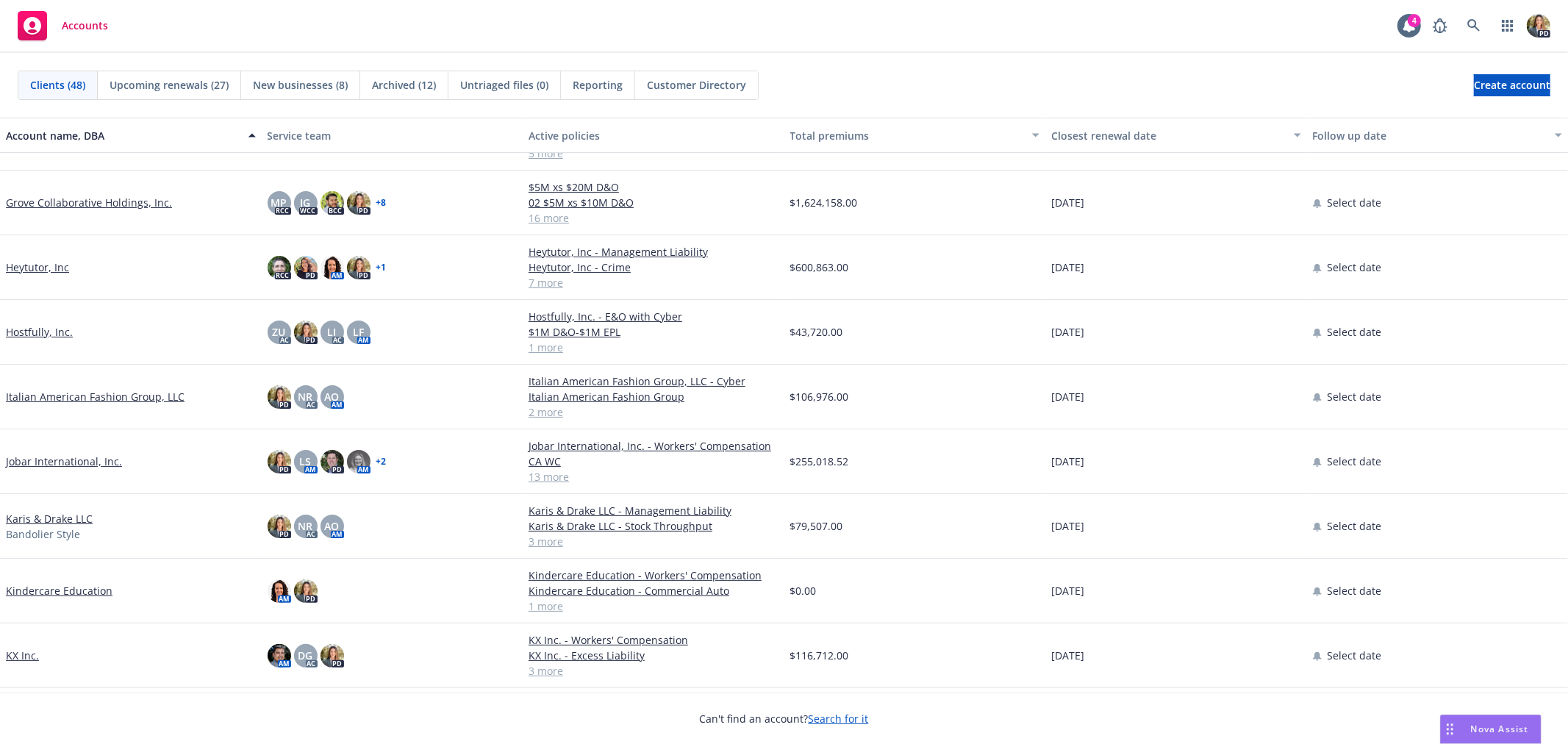
click at [52, 299] on div "Hostfully, Inc." at bounding box center [131, 332] width 262 height 65
click at [52, 312] on div "Hostfully, Inc." at bounding box center [131, 332] width 262 height 65
click at [49, 324] on link "Hostfully, Inc." at bounding box center [39, 332] width 67 height 15
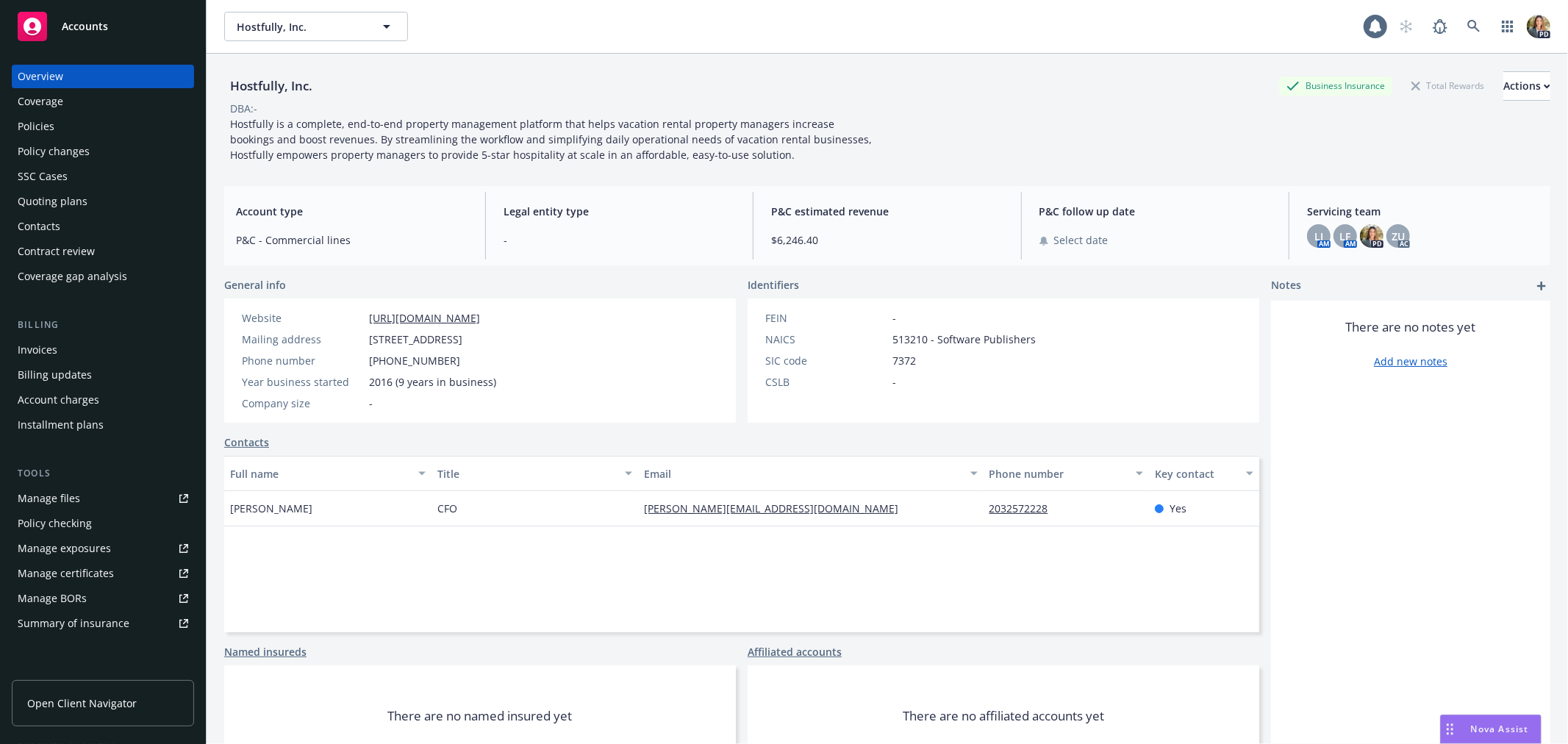
click at [119, 116] on div "Policies" at bounding box center [103, 126] width 170 height 24
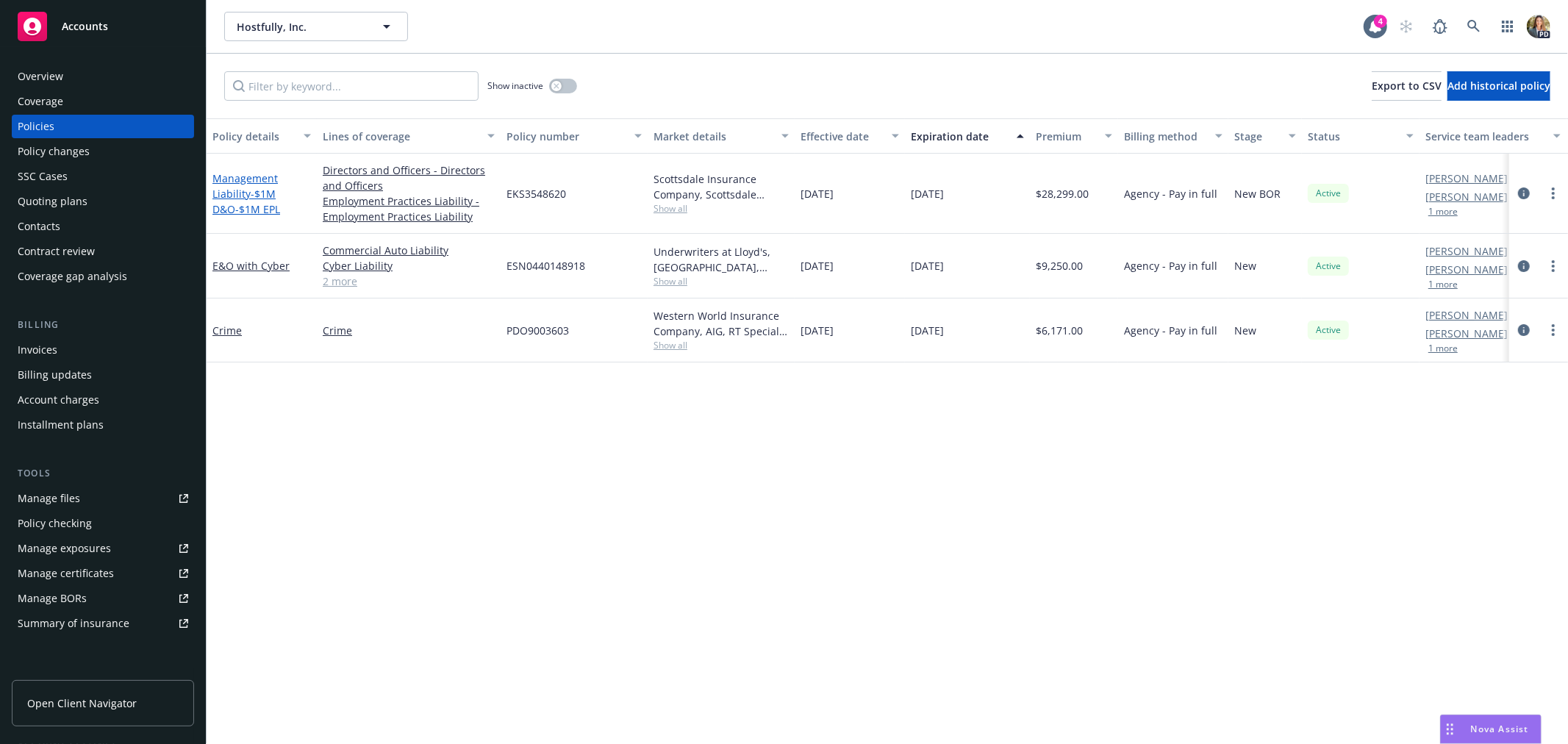
click at [261, 199] on span "- $1M D&O-$1M EPL" at bounding box center [247, 201] width 68 height 29
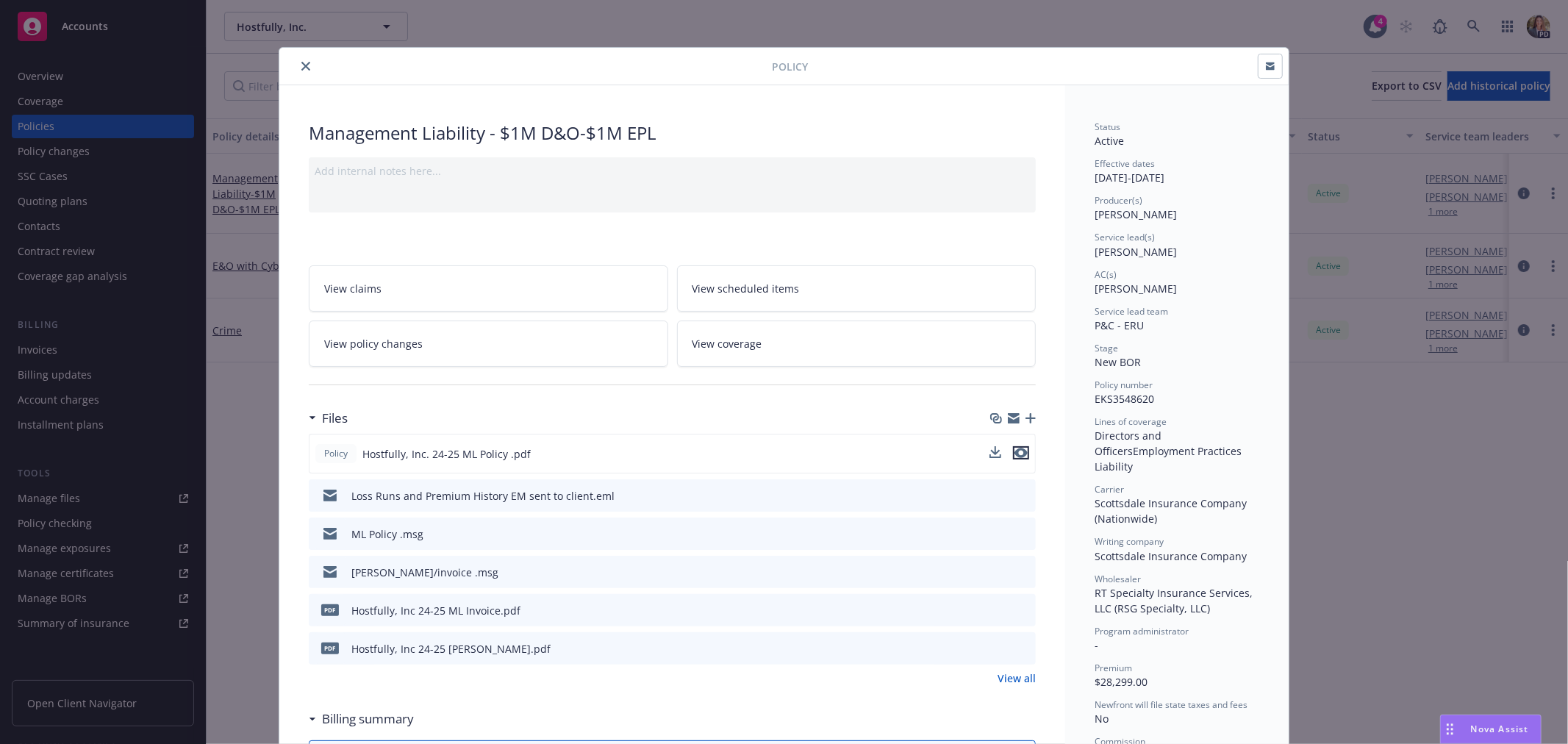
click at [1014, 449] on icon "preview file" at bounding box center [1021, 452] width 13 height 10
